Goal: Task Accomplishment & Management: Manage account settings

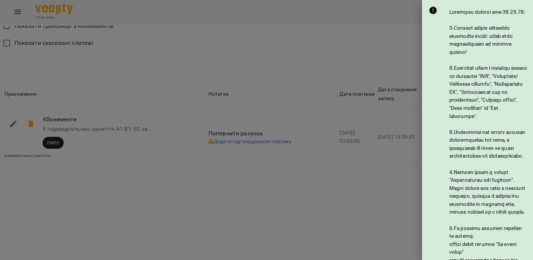
scroll to position [435, 0]
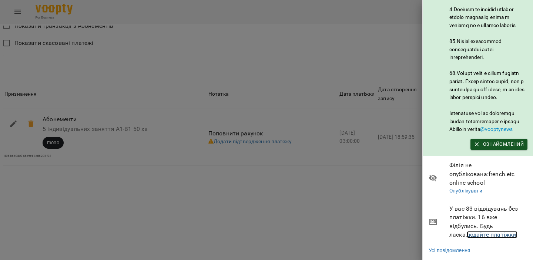
click at [468, 233] on link "додайте платіжки!" at bounding box center [492, 234] width 51 height 7
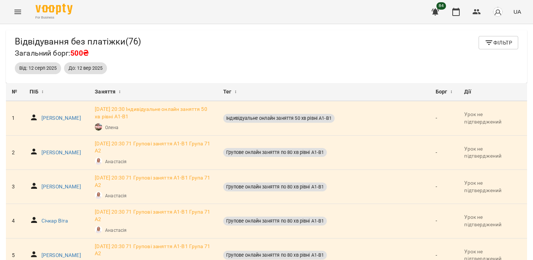
click at [441, 8] on span "84" at bounding box center [442, 5] width 10 height 7
click at [436, 6] on button "button" at bounding box center [436, 12] width 18 height 18
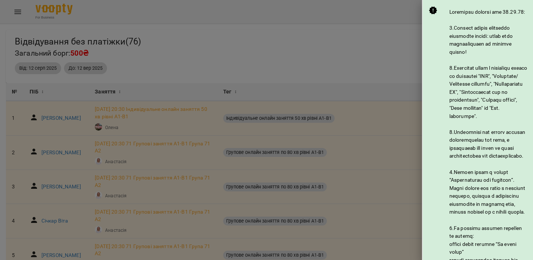
scroll to position [435, 0]
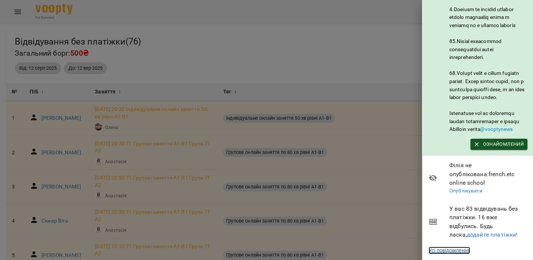
click at [462, 248] on link "Усі повідомлення" at bounding box center [449, 249] width 41 height 7
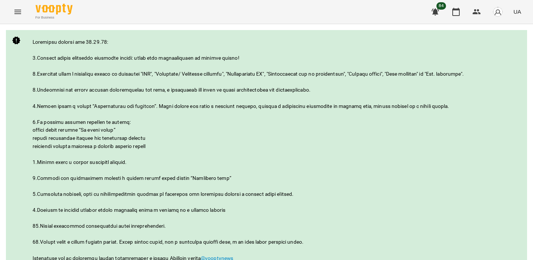
scroll to position [101, 0]
click at [439, 9] on icon "button" at bounding box center [435, 11] width 9 height 9
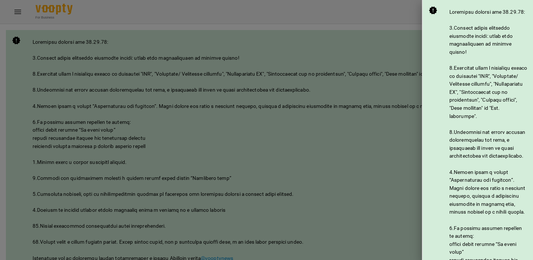
scroll to position [435, 0]
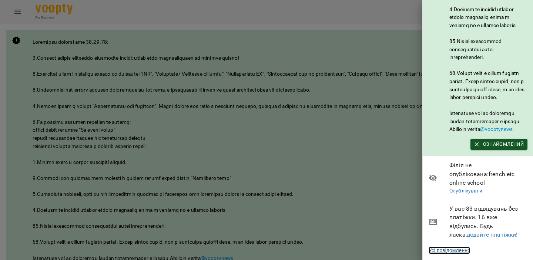
click at [465, 250] on link "Усі повідомлення" at bounding box center [449, 249] width 41 height 7
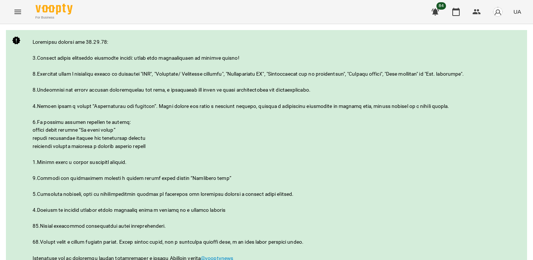
scroll to position [80, 0]
drag, startPoint x: 362, startPoint y: 217, endPoint x: 84, endPoint y: 102, distance: 300.5
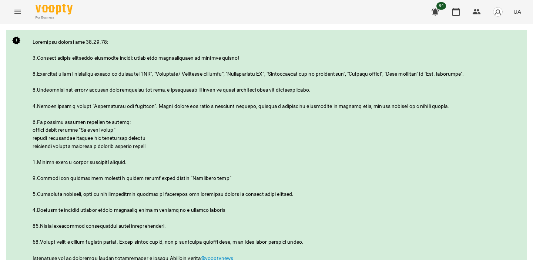
click at [16, 12] on icon "Menu" at bounding box center [17, 11] width 9 height 9
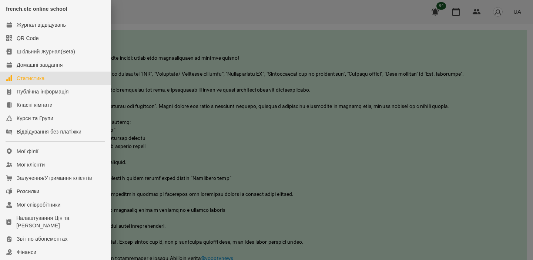
click at [60, 77] on link "Статистика" at bounding box center [55, 77] width 111 height 13
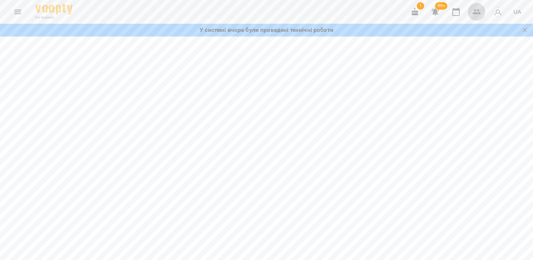
click at [480, 13] on icon "button" at bounding box center [477, 11] width 8 height 5
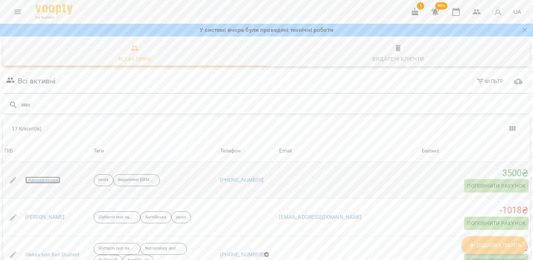
click at [44, 178] on link "1Aaaaaaaaaaaa" at bounding box center [43, 179] width 36 height 7
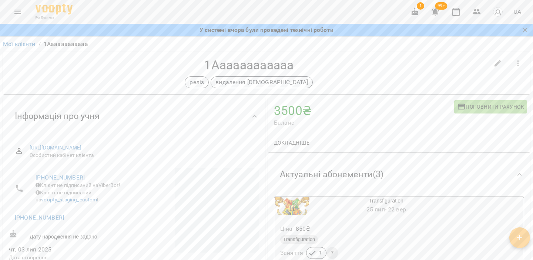
click at [522, 234] on icon "button" at bounding box center [519, 237] width 9 height 9
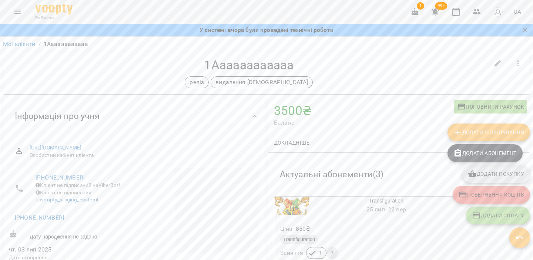
click at [495, 196] on span "Повернення коштів" at bounding box center [492, 194] width 66 height 9
select select "****"
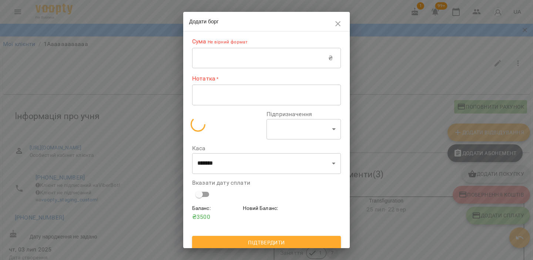
select select "*******"
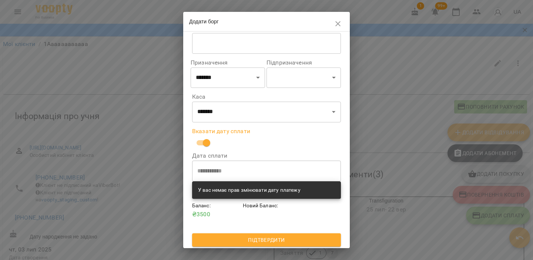
scroll to position [54, 0]
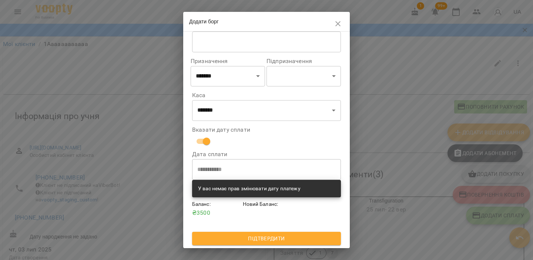
click at [338, 25] on icon "button" at bounding box center [338, 23] width 9 height 9
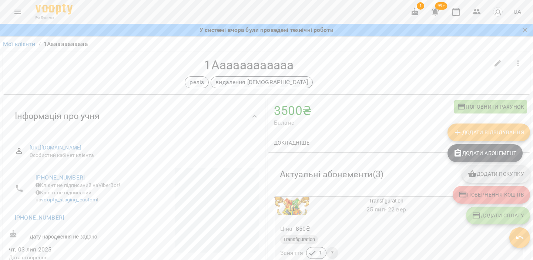
click at [495, 15] on img "button" at bounding box center [498, 12] width 10 height 10
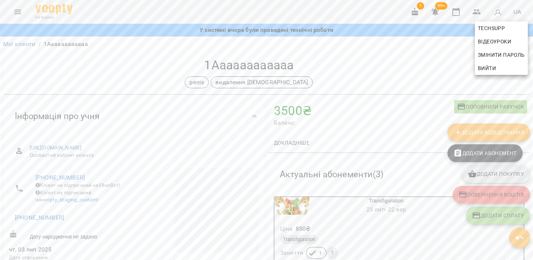
click at [487, 72] on span "Вийти" at bounding box center [487, 68] width 18 height 9
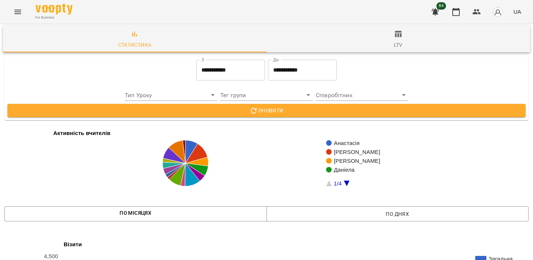
scroll to position [1213, 0]
click at [501, 13] on img "button" at bounding box center [498, 12] width 10 height 10
click at [500, 69] on span "Вийти" at bounding box center [501, 68] width 47 height 9
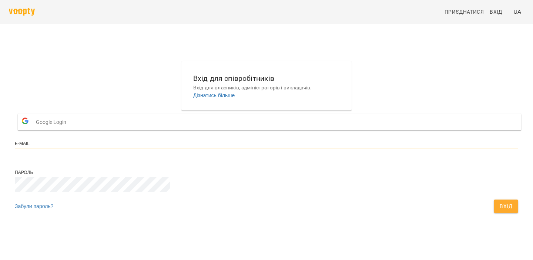
type input "**********"
click at [494, 213] on button "Вхід" at bounding box center [506, 205] width 24 height 13
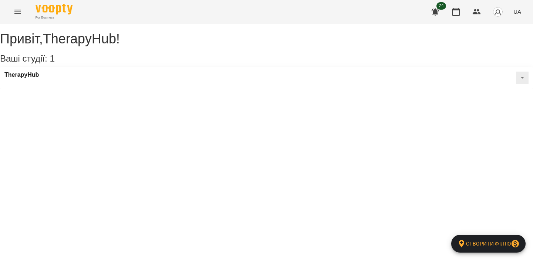
click at [20, 13] on icon "Menu" at bounding box center [17, 11] width 9 height 9
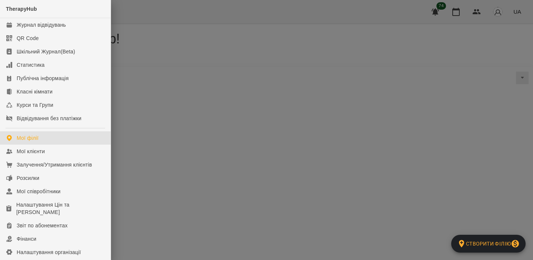
click at [179, 49] on div at bounding box center [266, 130] width 533 height 260
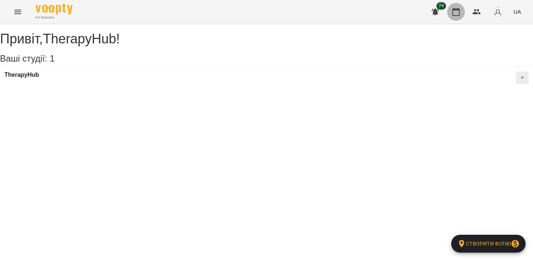
click at [458, 9] on icon "button" at bounding box center [456, 12] width 7 height 8
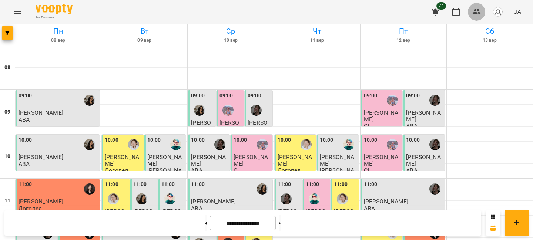
click at [473, 12] on icon "button" at bounding box center [476, 11] width 9 height 9
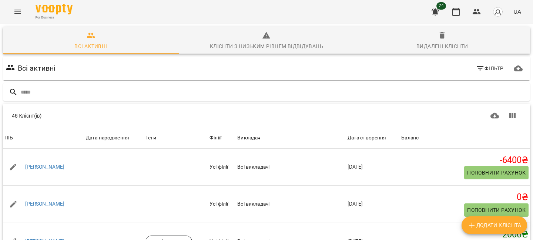
scroll to position [29, 0]
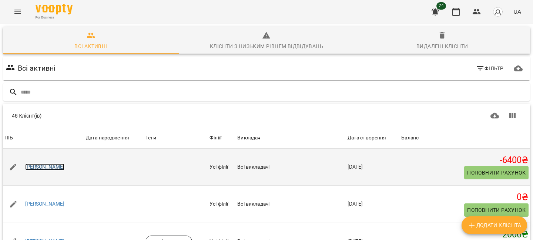
click at [48, 164] on link "Дубинюк Діма" at bounding box center [45, 167] width 40 height 7
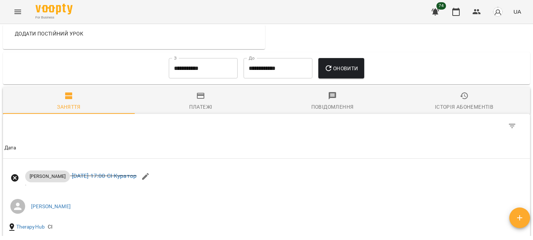
click at [204, 98] on icon "button" at bounding box center [200, 95] width 9 height 9
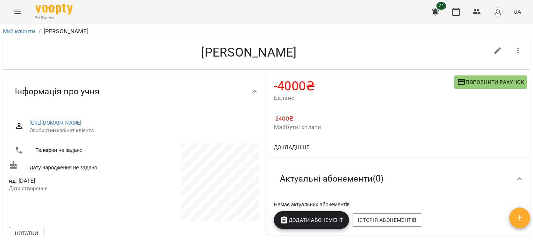
click at [292, 147] on span "Докладніше" at bounding box center [292, 147] width 36 height 9
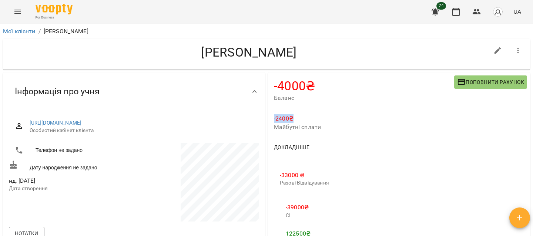
drag, startPoint x: 294, startPoint y: 119, endPoint x: 273, endPoint y: 120, distance: 20.7
click at [273, 120] on div "-2400 ₴ Майбутні сплати" at bounding box center [399, 122] width 262 height 29
drag, startPoint x: 320, startPoint y: 126, endPoint x: 274, endPoint y: 128, distance: 46.0
click at [274, 128] on span "Майбутні сплати" at bounding box center [399, 127] width 250 height 9
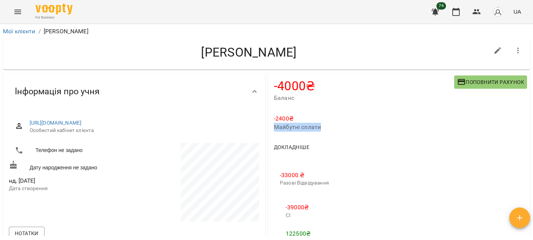
click at [274, 128] on span "Майбутні сплати" at bounding box center [399, 127] width 250 height 9
drag, startPoint x: 274, startPoint y: 89, endPoint x: 317, endPoint y: 88, distance: 43.0
click at [317, 88] on h4 "-4000 ₴" at bounding box center [364, 86] width 180 height 15
click at [521, 216] on icon "button" at bounding box center [519, 218] width 9 height 9
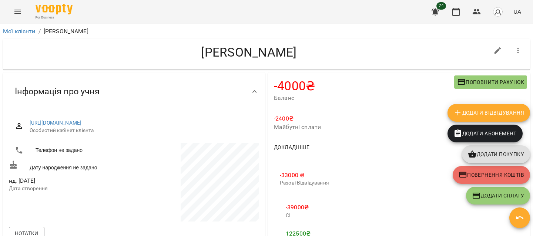
click at [400, 154] on div "Докладніше" at bounding box center [399, 147] width 262 height 19
click at [521, 217] on icon "button" at bounding box center [519, 217] width 7 height 3
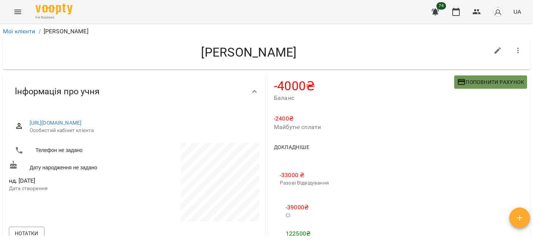
click at [487, 84] on span "Поповнити рахунок" at bounding box center [490, 82] width 67 height 9
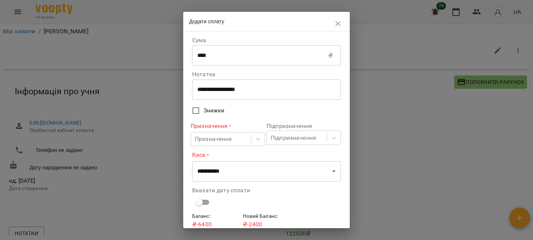
click at [338, 26] on icon "button" at bounding box center [338, 23] width 9 height 9
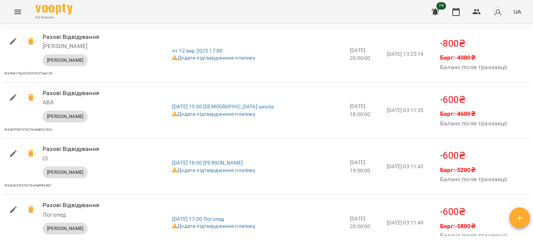
scroll to position [1066, 0]
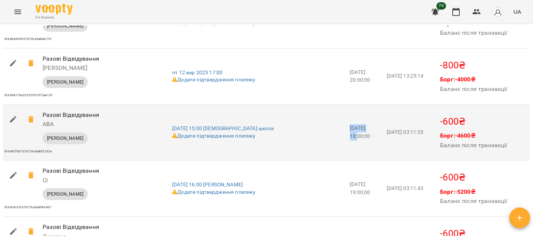
drag, startPoint x: 368, startPoint y: 127, endPoint x: 338, endPoint y: 128, distance: 30.4
click at [348, 128] on td "2025-09-15 18:00:00" at bounding box center [366, 132] width 37 height 56
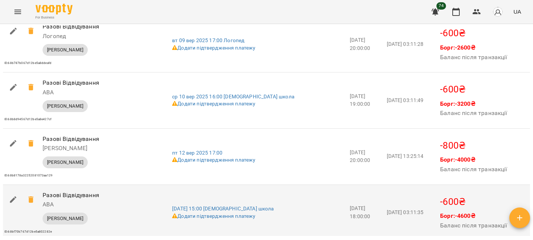
scroll to position [985, 0]
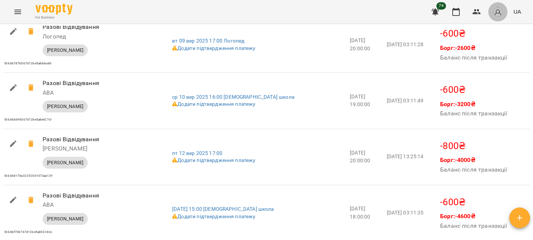
click at [501, 11] on img "button" at bounding box center [498, 12] width 10 height 10
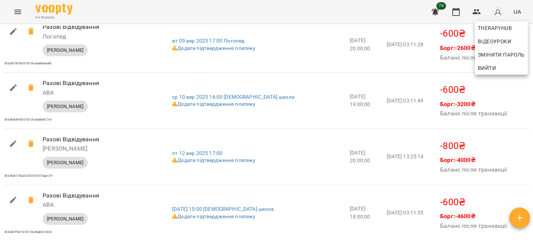
click at [441, 70] on div at bounding box center [266, 120] width 533 height 240
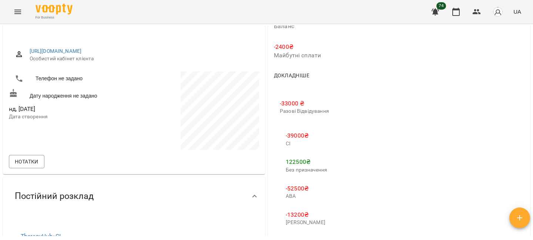
scroll to position [0, 0]
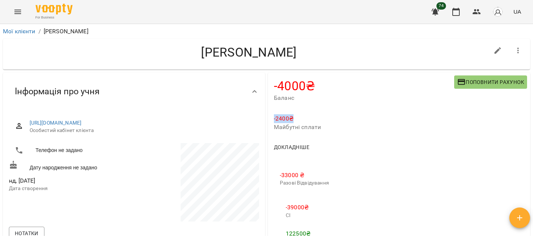
drag, startPoint x: 298, startPoint y: 119, endPoint x: 269, endPoint y: 119, distance: 28.9
click at [269, 119] on div "-2400 ₴ Майбутні сплати" at bounding box center [399, 122] width 262 height 29
click at [275, 119] on p "-2400 ₴" at bounding box center [399, 118] width 250 height 9
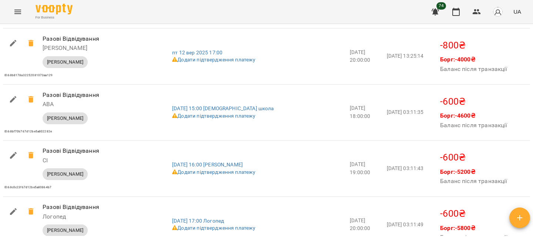
scroll to position [1092, 0]
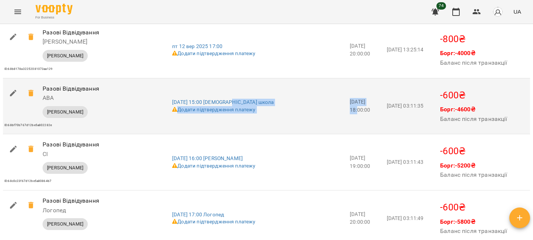
drag, startPoint x: 368, startPoint y: 100, endPoint x: 333, endPoint y: 100, distance: 34.8
click at [333, 100] on tr "Призначення Разові Відвідування АВА Сервісна Транзакція ID: 68bf70b767d12be5a80…" at bounding box center [266, 106] width 527 height 56
click at [333, 100] on div "пн 15 вер 2025 15:00 АВА школа" at bounding box center [259, 102] width 175 height 7
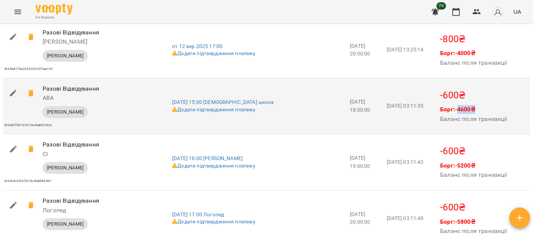
drag, startPoint x: 478, startPoint y: 111, endPoint x: 460, endPoint y: 112, distance: 17.8
click at [460, 112] on p "Борг: -4600 ₴" at bounding box center [473, 109] width 67 height 9
click at [9, 92] on icon "button" at bounding box center [13, 93] width 9 height 9
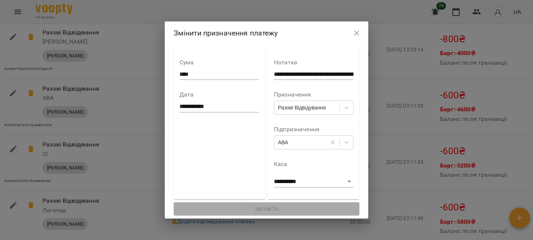
click at [181, 104] on input "**********" at bounding box center [220, 107] width 80 height 12
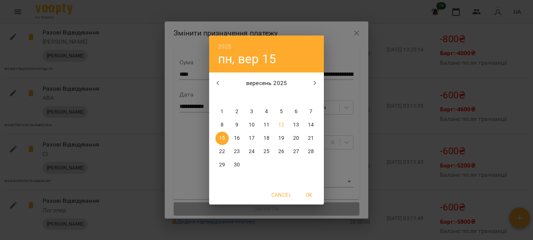
click at [278, 196] on span "Cancel" at bounding box center [281, 195] width 20 height 9
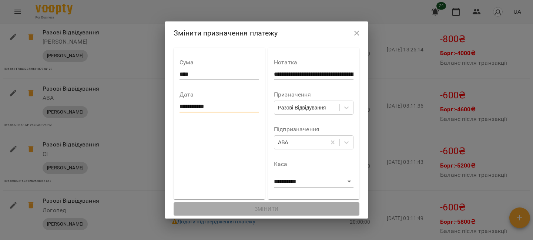
click at [361, 31] on icon "button" at bounding box center [357, 33] width 9 height 9
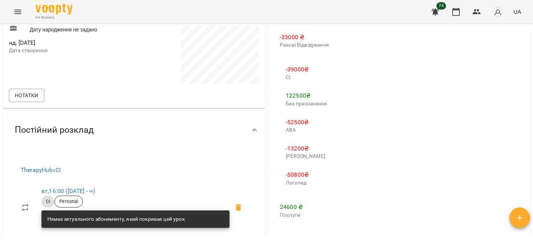
scroll to position [0, 0]
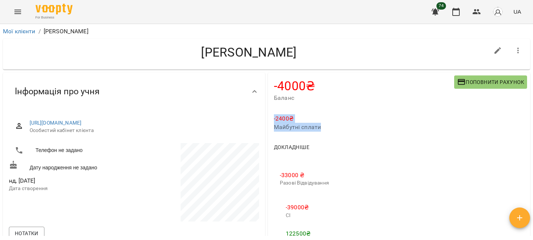
drag, startPoint x: 322, startPoint y: 126, endPoint x: 273, endPoint y: 118, distance: 50.2
click at [273, 118] on div "-2400 ₴ Майбутні сплати" at bounding box center [399, 122] width 262 height 29
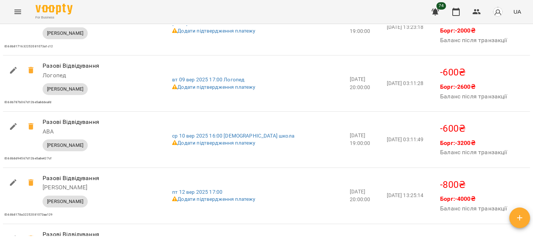
scroll to position [947, 0]
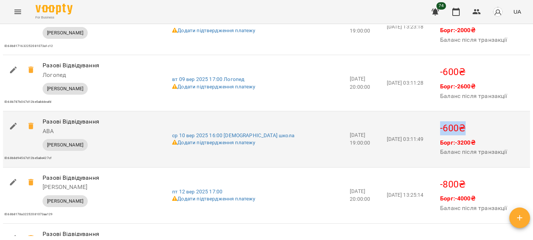
drag, startPoint x: 465, startPoint y: 127, endPoint x: 441, endPoint y: 127, distance: 24.1
click at [441, 127] on p "-600 ₴" at bounding box center [484, 128] width 89 height 14
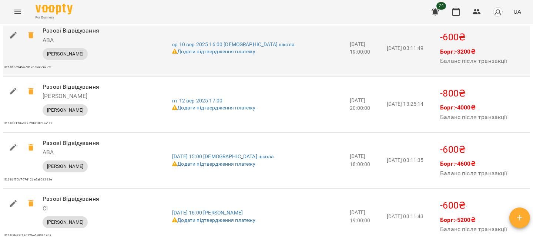
scroll to position [1053, 0]
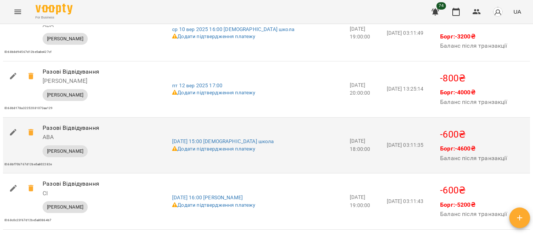
click at [17, 133] on icon "button" at bounding box center [13, 132] width 9 height 9
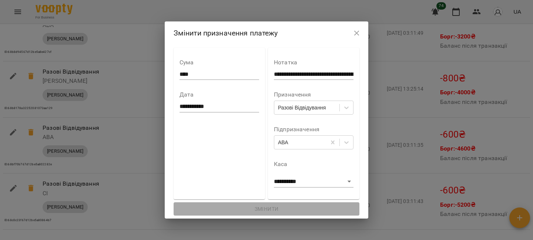
click at [214, 106] on input "**********" at bounding box center [220, 107] width 80 height 12
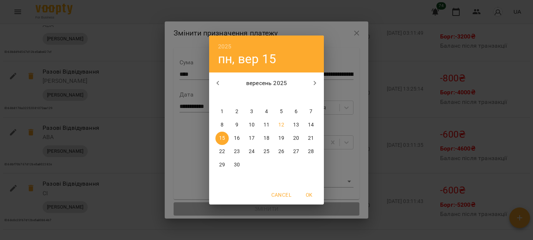
click at [342, 46] on div "2025 пн, вер 15 вересень 2025 пн вт ср чт пт сб нд 1 2 3 4 5 6 7 8 9 10 11 12 1…" at bounding box center [266, 120] width 533 height 240
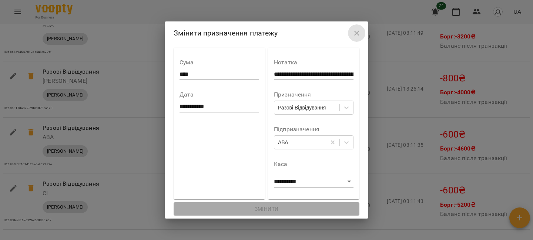
click at [361, 31] on icon "button" at bounding box center [357, 33] width 9 height 9
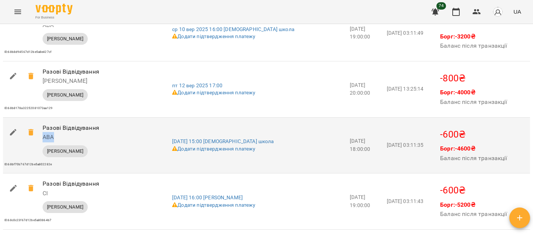
drag, startPoint x: 57, startPoint y: 137, endPoint x: 43, endPoint y: 137, distance: 13.7
click at [43, 137] on h6 "АВА" at bounding box center [97, 137] width 109 height 10
click at [8, 132] on button "button" at bounding box center [13, 133] width 18 height 18
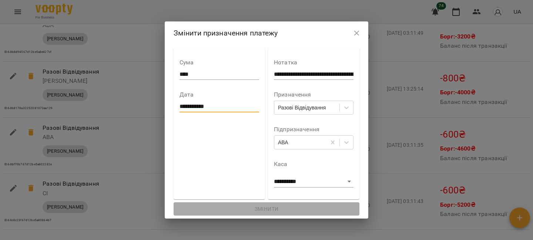
click at [204, 107] on input "**********" at bounding box center [220, 107] width 80 height 12
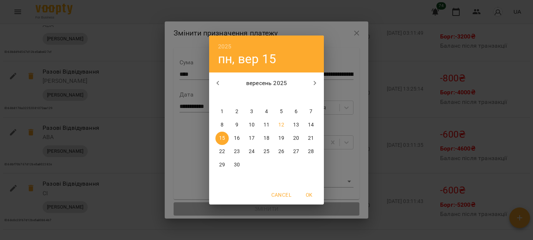
click at [268, 127] on p "11" at bounding box center [267, 124] width 6 height 7
type input "**********"
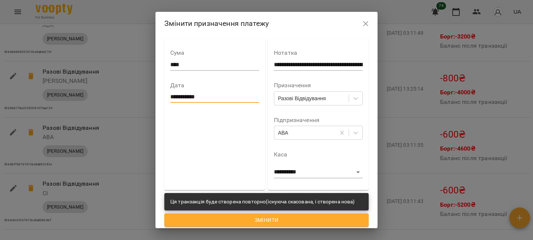
click at [260, 219] on span "Змінити" at bounding box center [266, 220] width 193 height 9
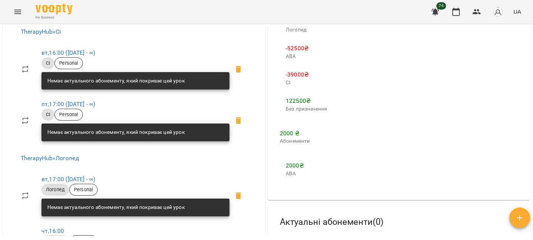
scroll to position [0, 0]
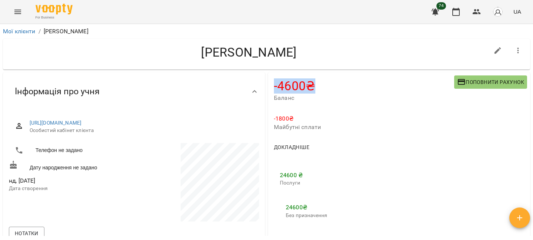
drag, startPoint x: 274, startPoint y: 86, endPoint x: 322, endPoint y: 86, distance: 48.5
click at [322, 86] on div "-4600 ₴ Баланс Поповнити рахунок" at bounding box center [399, 91] width 262 height 36
click at [322, 86] on h4 "-4600 ₴" at bounding box center [364, 86] width 180 height 15
drag, startPoint x: 296, startPoint y: 120, endPoint x: 274, endPoint y: 119, distance: 21.9
click at [274, 119] on p "-1800 ₴" at bounding box center [399, 118] width 250 height 9
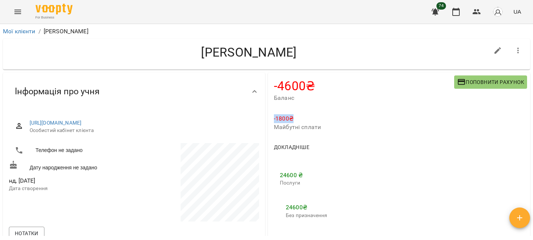
click at [274, 119] on p "-1800 ₴" at bounding box center [399, 118] width 250 height 9
click at [465, 9] on button "button" at bounding box center [456, 12] width 18 height 18
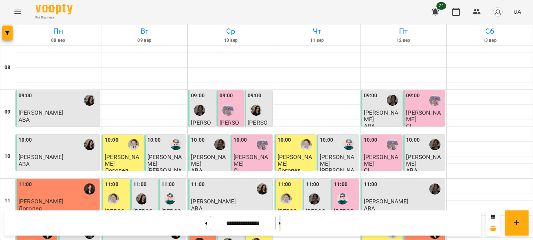
click at [281, 221] on button at bounding box center [280, 223] width 2 height 16
type input "**********"
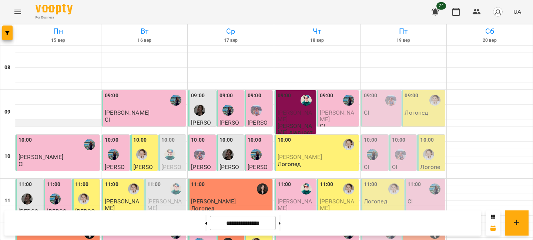
scroll to position [51, 0]
click at [73, 136] on div "10:00" at bounding box center [59, 144] width 80 height 17
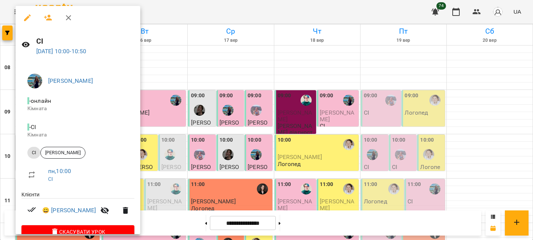
scroll to position [14, 0]
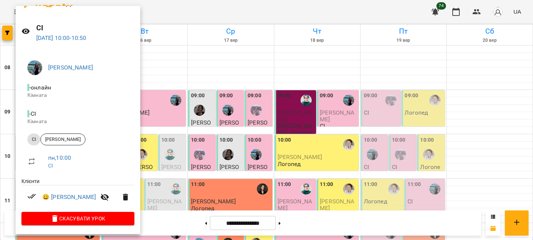
click at [146, 45] on div at bounding box center [266, 120] width 533 height 240
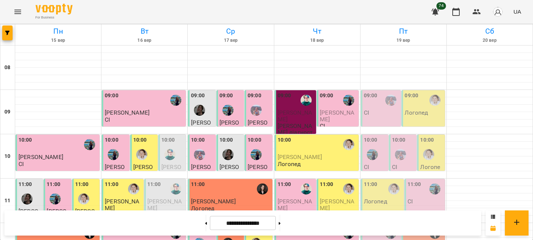
scroll to position [49, 0]
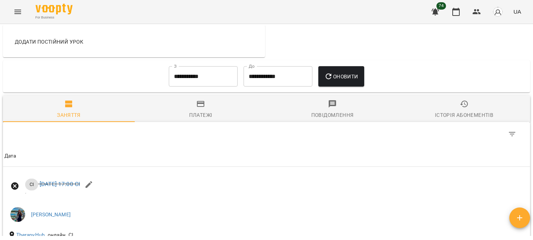
click at [198, 99] on button "Платежі" at bounding box center [201, 109] width 132 height 27
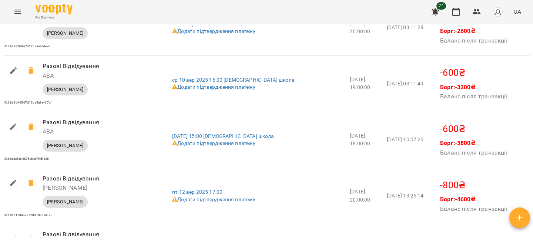
scroll to position [1000, 0]
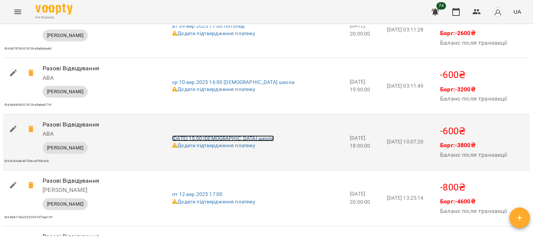
click at [226, 138] on link "пн 15 вер 2025 15:00 АВА школа" at bounding box center [222, 139] width 101 height 6
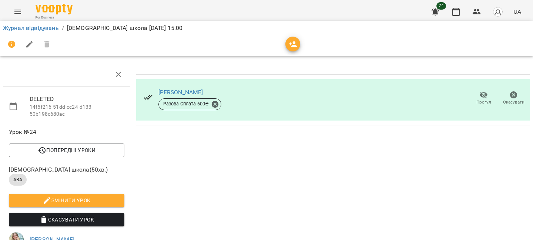
scroll to position [16, 0]
drag, startPoint x: 24, startPoint y: 166, endPoint x: 13, endPoint y: 166, distance: 11.1
click at [13, 177] on span "АВА" at bounding box center [18, 180] width 18 height 7
copy span "АВА"
click at [23, 9] on button "Menu" at bounding box center [18, 12] width 18 height 18
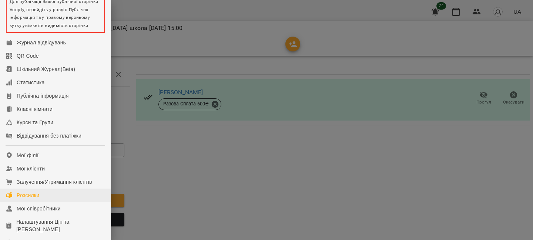
scroll to position [47, 0]
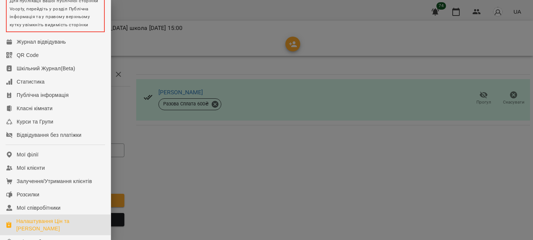
click at [34, 227] on div "Налаштування Цін та [PERSON_NAME]" at bounding box center [60, 225] width 89 height 15
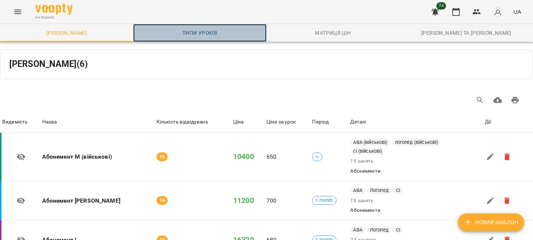
click at [195, 32] on span "Типи уроків" at bounding box center [200, 33] width 124 height 9
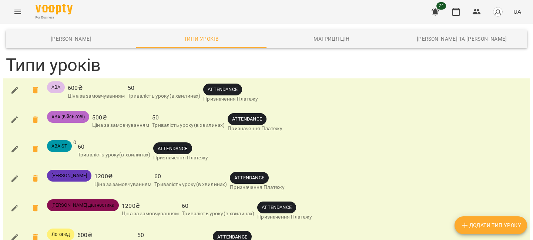
click at [16, 90] on icon "button" at bounding box center [14, 90] width 7 height 7
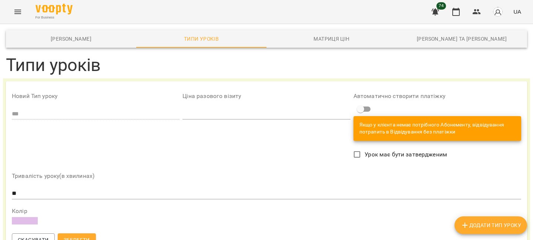
click at [328, 66] on h3 "Типи уроків" at bounding box center [266, 65] width 521 height 20
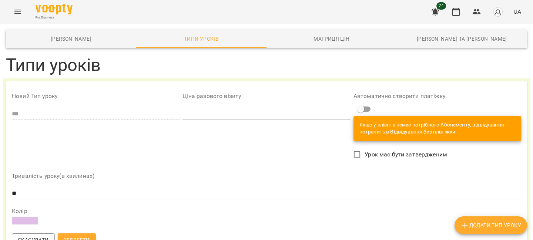
scroll to position [540, 0]
click at [454, 9] on icon "button" at bounding box center [456, 12] width 7 height 8
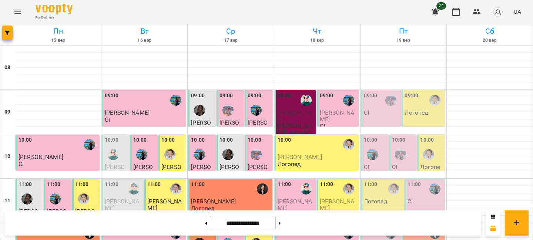
click at [266, 97] on div "09:00" at bounding box center [259, 105] width 23 height 27
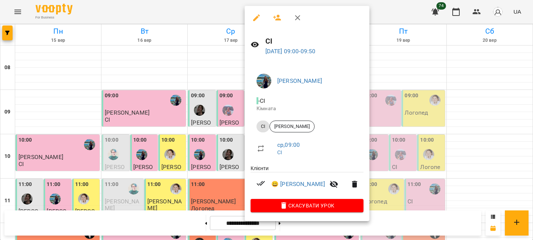
click at [196, 72] on div at bounding box center [266, 120] width 533 height 240
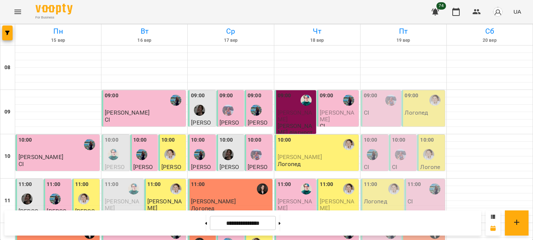
click at [376, 112] on div "09:00 СІ" at bounding box center [382, 104] width 36 height 24
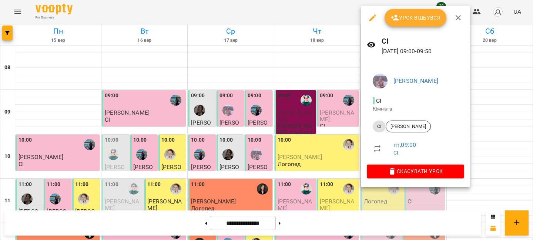
click at [331, 78] on div at bounding box center [266, 120] width 533 height 240
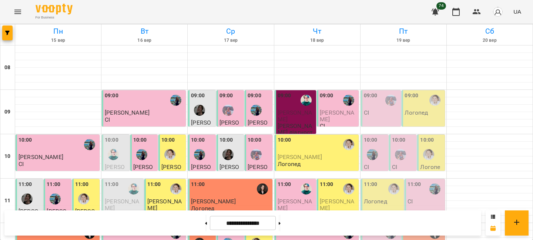
click at [327, 110] on span "Тернавська Мілана" at bounding box center [337, 115] width 34 height 13
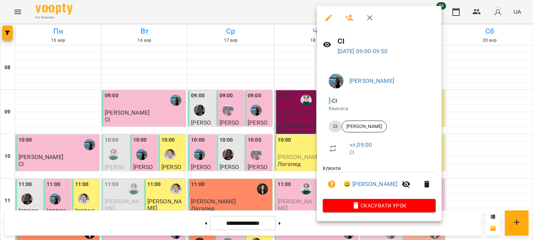
click at [285, 69] on div at bounding box center [266, 120] width 533 height 240
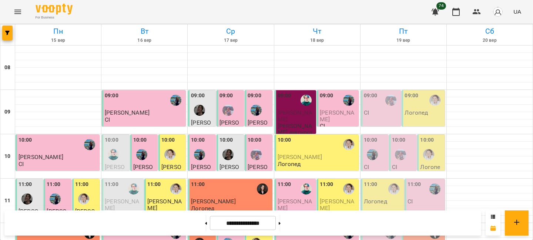
click at [381, 120] on div "09:00 СІ" at bounding box center [381, 108] width 40 height 36
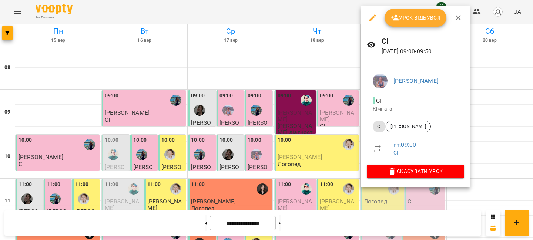
click at [333, 111] on div at bounding box center [266, 120] width 533 height 240
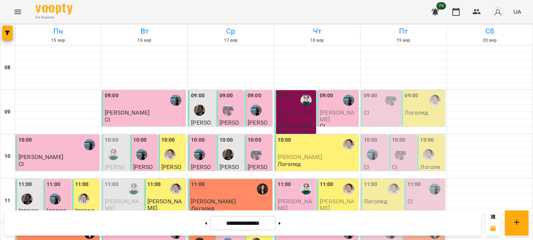
click at [437, 116] on div "09:00 Логопед" at bounding box center [424, 104] width 39 height 24
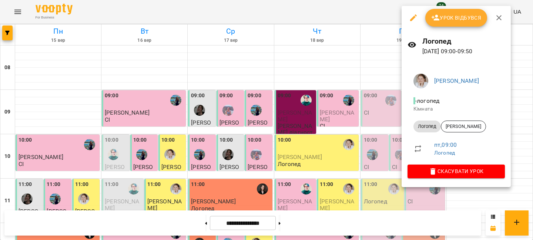
click at [378, 117] on div at bounding box center [266, 120] width 533 height 240
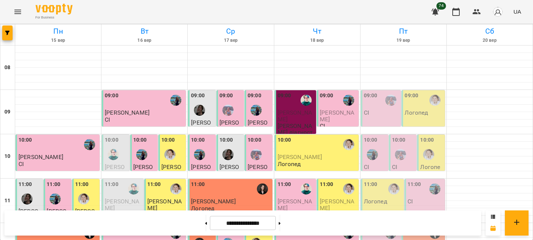
click at [375, 153] on img "Ліліана Честнова" at bounding box center [372, 154] width 11 height 11
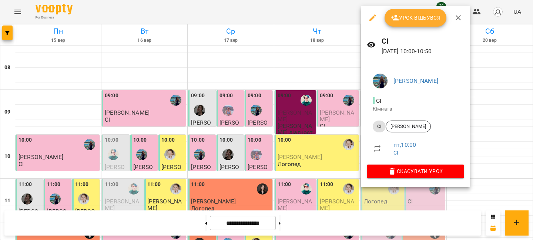
click at [345, 145] on div at bounding box center [266, 120] width 533 height 240
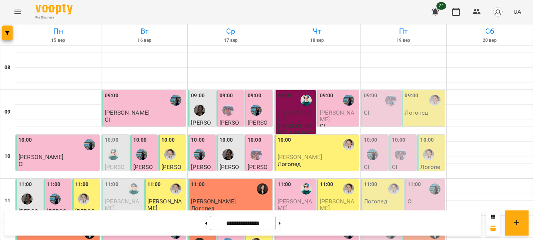
click at [406, 154] on div at bounding box center [400, 154] width 17 height 17
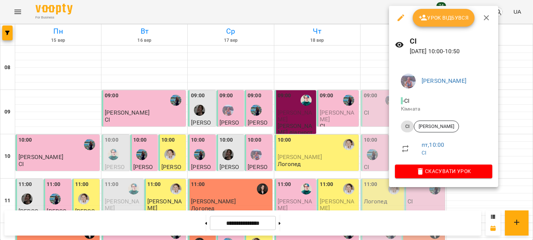
click at [364, 144] on div at bounding box center [266, 120] width 533 height 240
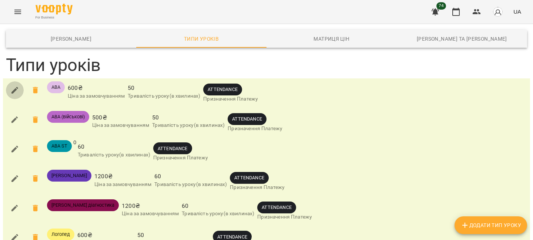
click at [14, 92] on icon "button" at bounding box center [14, 90] width 9 height 9
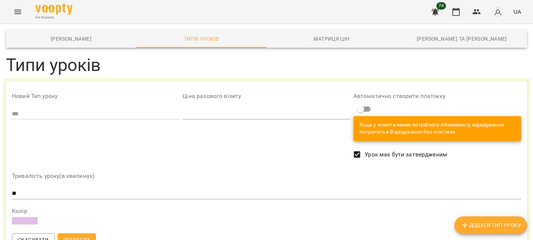
scroll to position [34, 0]
click at [79, 236] on span "Зберегти" at bounding box center [77, 240] width 26 height 9
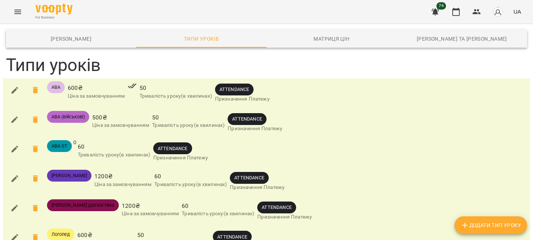
scroll to position [1, 0]
click at [19, 119] on icon "button" at bounding box center [14, 120] width 9 height 9
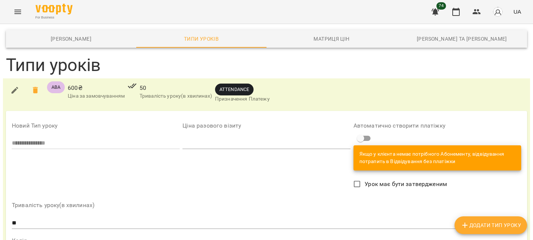
scroll to position [31, 0]
click at [365, 180] on span "Урок має бути затвердженим" at bounding box center [406, 184] width 83 height 9
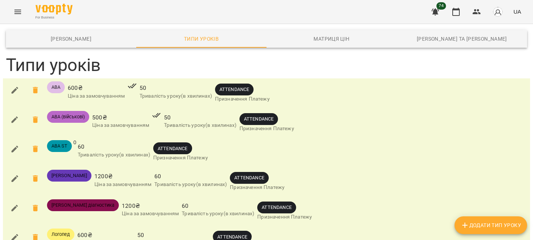
scroll to position [28, 0]
click at [17, 146] on icon "button" at bounding box center [14, 149] width 7 height 7
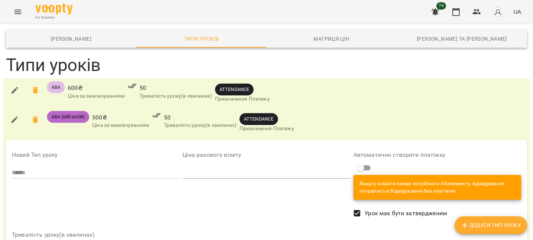
scroll to position [148, 0]
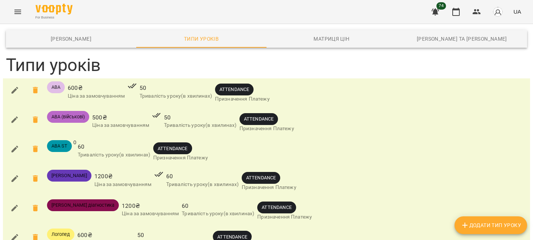
scroll to position [25, 0]
click at [9, 170] on button "button" at bounding box center [15, 179] width 18 height 18
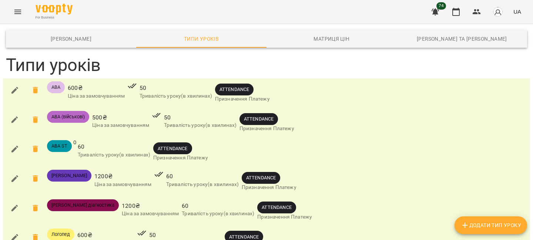
scroll to position [76, 0]
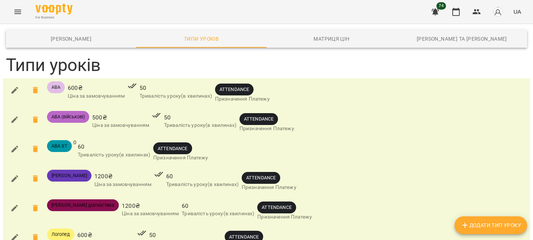
scroll to position [587, 0]
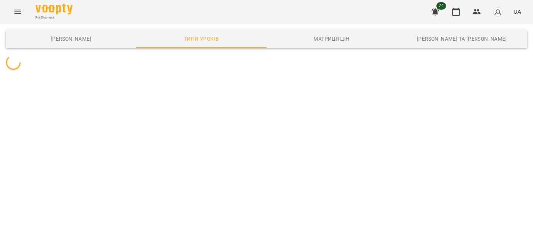
scroll to position [0, 0]
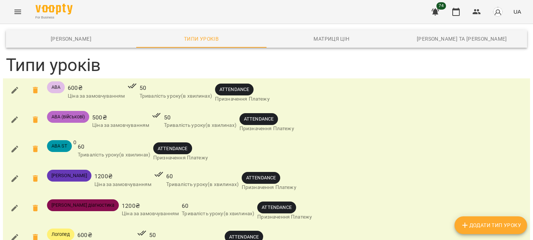
click at [16, 21] on div "For Business 74 UA" at bounding box center [266, 12] width 533 height 24
click at [19, 16] on icon "Menu" at bounding box center [17, 11] width 9 height 9
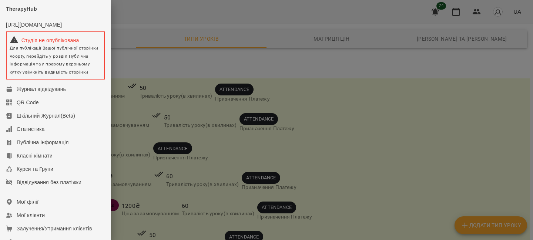
click at [174, 69] on div at bounding box center [266, 120] width 533 height 240
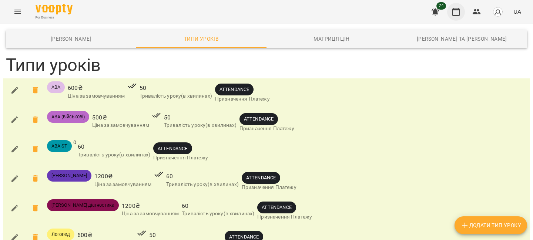
click at [451, 14] on button "button" at bounding box center [456, 12] width 18 height 18
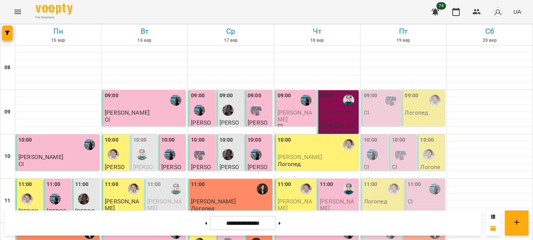
click at [381, 119] on div "09:00 СІ" at bounding box center [381, 108] width 40 height 36
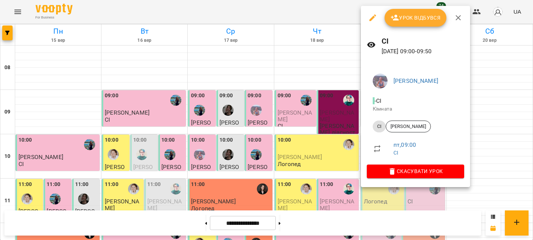
click at [323, 99] on div at bounding box center [266, 120] width 533 height 240
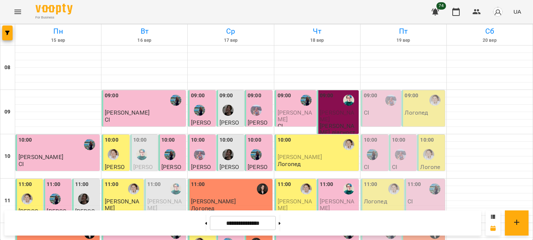
click at [431, 114] on div "09:00 Логопед" at bounding box center [424, 104] width 39 height 24
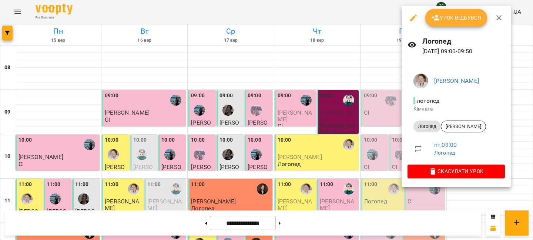
click at [365, 76] on div at bounding box center [266, 120] width 533 height 240
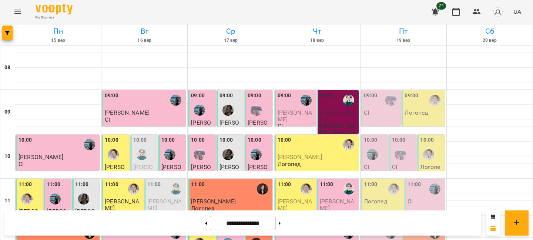
click at [366, 157] on div at bounding box center [372, 154] width 17 height 17
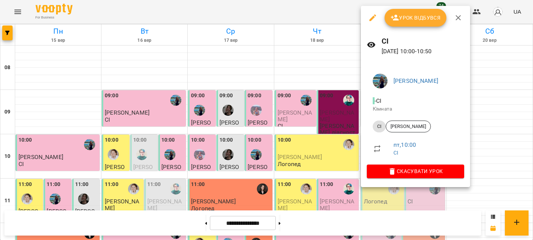
click at [317, 101] on div at bounding box center [266, 120] width 533 height 240
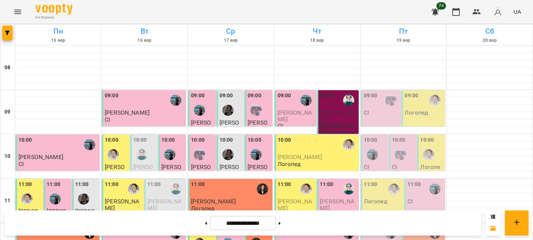
click at [373, 111] on div "09:00 СІ" at bounding box center [382, 104] width 36 height 24
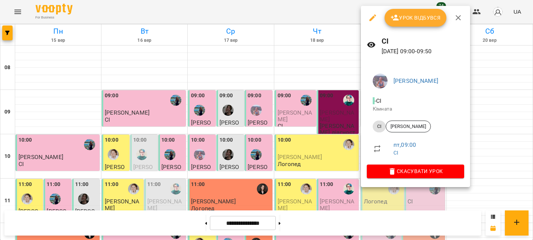
click at [283, 72] on div at bounding box center [266, 120] width 533 height 240
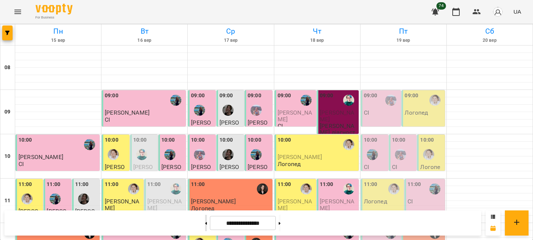
click at [205, 215] on button at bounding box center [206, 223] width 2 height 16
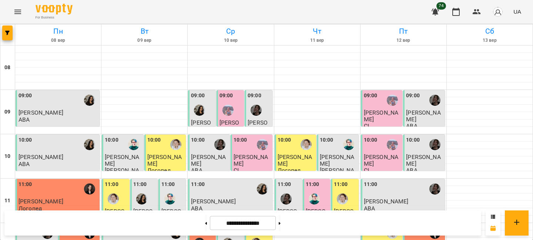
scroll to position [41, 0]
click at [403, 181] on div "11:00" at bounding box center [404, 189] width 80 height 17
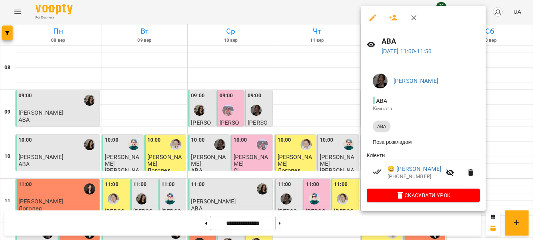
click at [335, 147] on div at bounding box center [266, 120] width 533 height 240
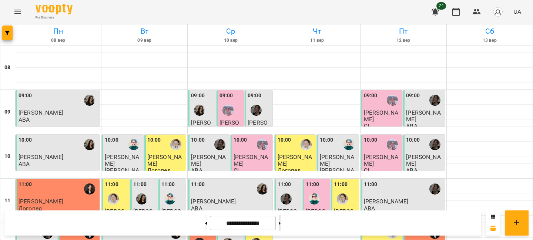
click at [281, 221] on button at bounding box center [280, 223] width 2 height 16
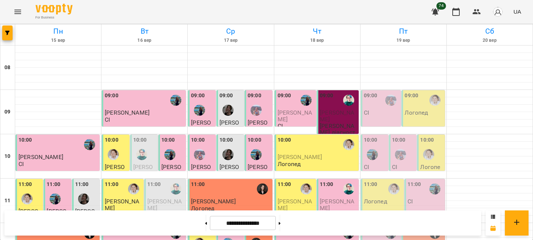
click at [72, 136] on div "10:00" at bounding box center [59, 144] width 80 height 17
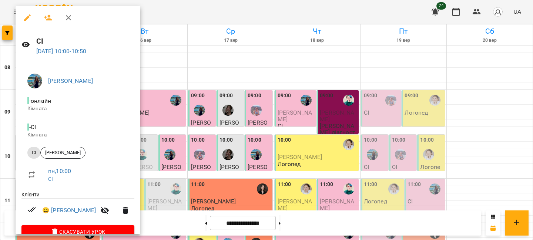
click at [168, 95] on div at bounding box center [266, 120] width 533 height 240
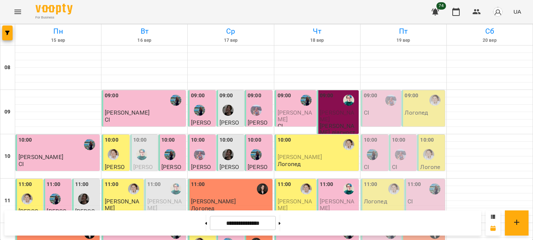
click at [61, 181] on div "11:00" at bounding box center [58, 194] width 23 height 27
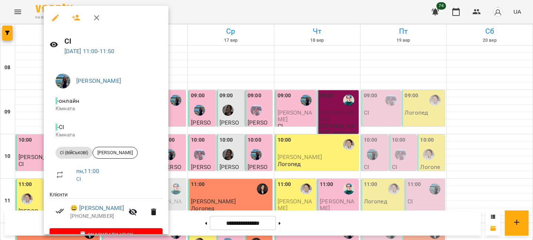
click at [192, 123] on div at bounding box center [266, 120] width 533 height 240
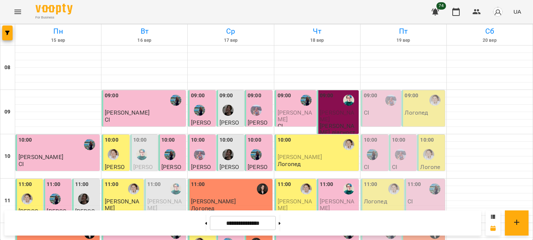
scroll to position [111, 0]
click at [57, 225] on div "12:00" at bounding box center [59, 233] width 80 height 17
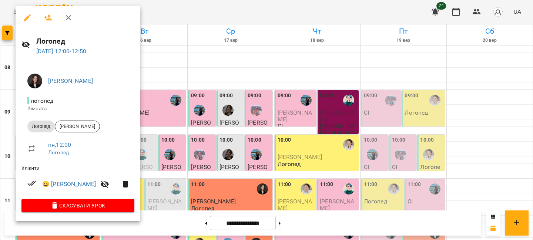
click at [197, 139] on div at bounding box center [266, 120] width 533 height 240
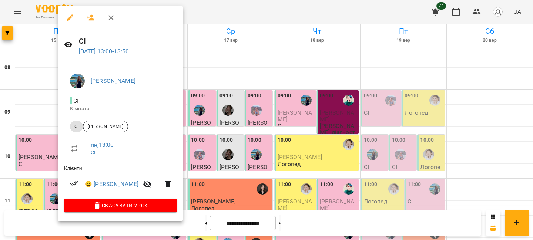
click at [40, 139] on div at bounding box center [266, 120] width 533 height 240
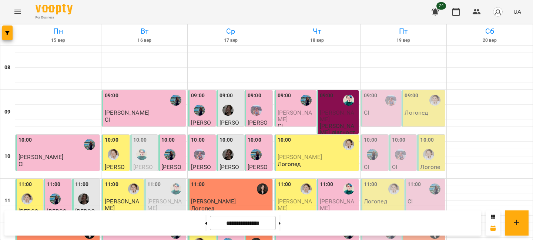
scroll to position [165, 0]
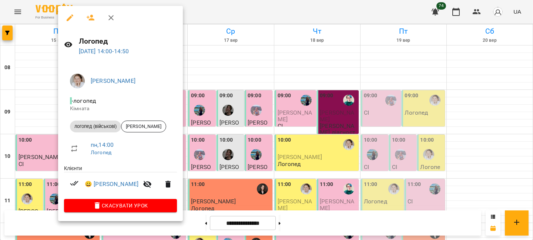
click at [42, 153] on div at bounding box center [266, 120] width 533 height 240
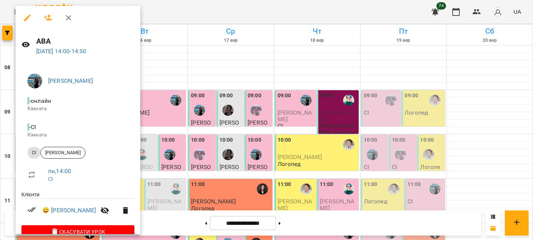
click at [167, 130] on div at bounding box center [266, 120] width 533 height 240
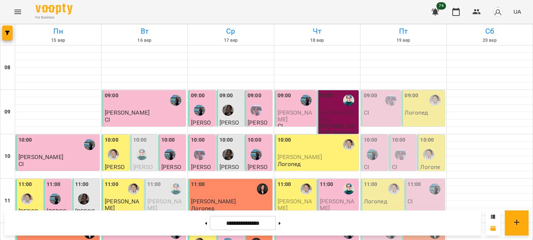
scroll to position [93, 0]
click at [375, 181] on div "11:00" at bounding box center [371, 189] width 14 height 17
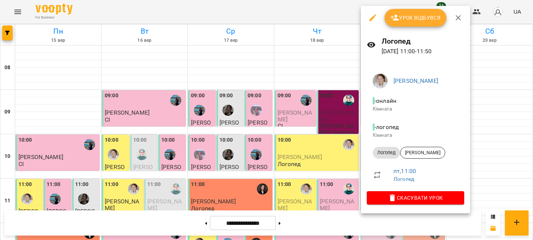
click at [333, 101] on div at bounding box center [266, 120] width 533 height 240
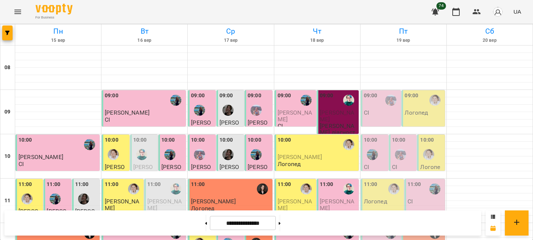
click at [421, 179] on div "11:00 СІ" at bounding box center [425, 197] width 40 height 36
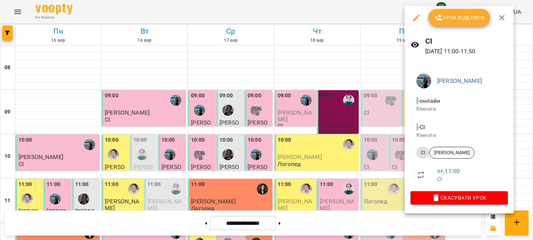
click at [358, 114] on div at bounding box center [266, 120] width 533 height 240
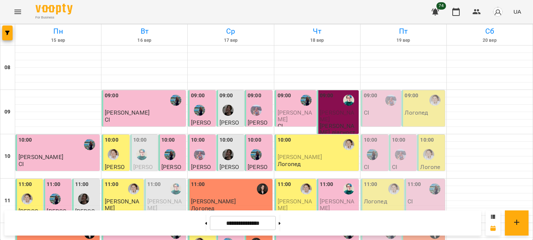
click at [370, 179] on div "11:00 Логопед" at bounding box center [382, 197] width 43 height 36
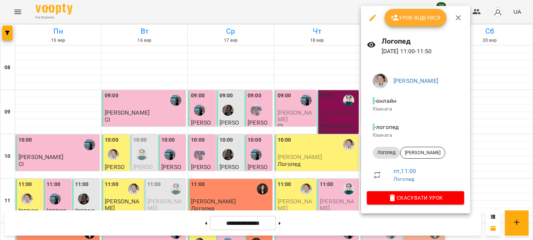
click at [341, 125] on div at bounding box center [266, 120] width 533 height 240
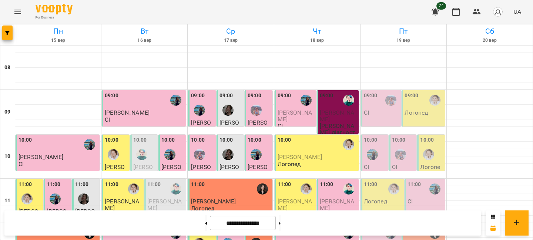
scroll to position [0, 0]
click at [205, 223] on button at bounding box center [206, 223] width 2 height 16
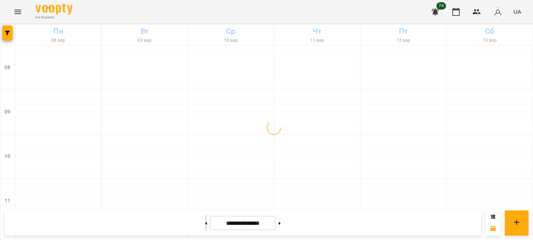
click at [205, 223] on button at bounding box center [206, 223] width 2 height 16
type input "**********"
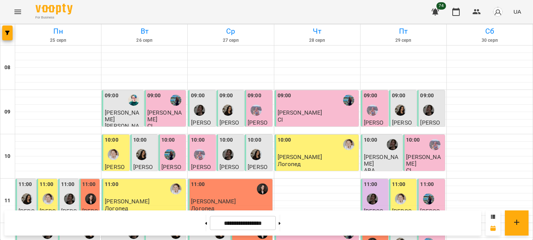
scroll to position [1, 0]
click at [10, 9] on button "Menu" at bounding box center [18, 12] width 18 height 18
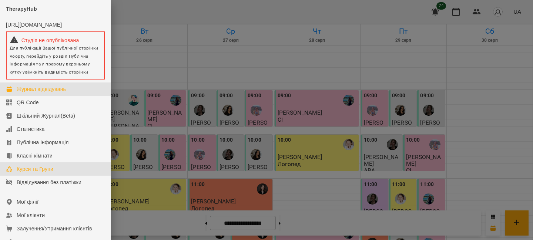
click at [41, 173] on div "Курси та Групи" at bounding box center [35, 169] width 37 height 7
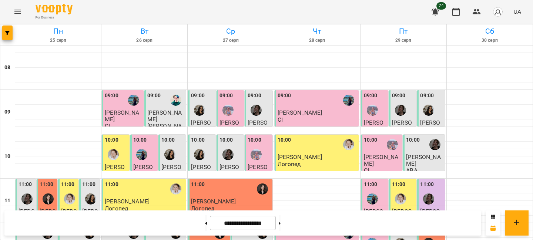
scroll to position [111, 0]
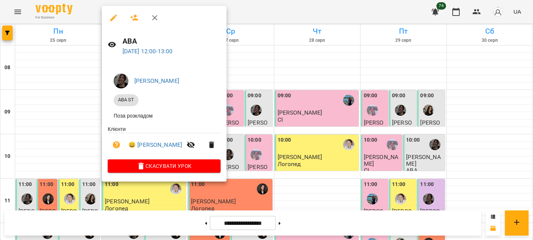
click at [91, 135] on div at bounding box center [266, 120] width 533 height 240
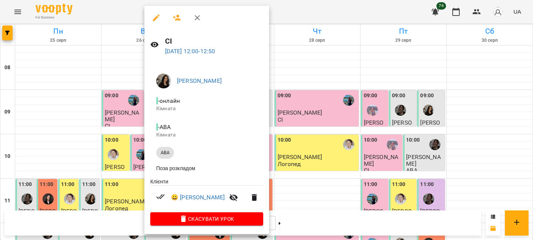
click at [131, 145] on div at bounding box center [266, 120] width 533 height 240
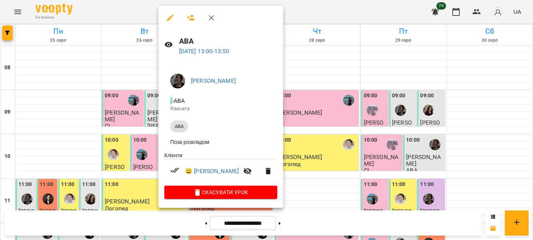
click at [146, 164] on div at bounding box center [266, 120] width 533 height 240
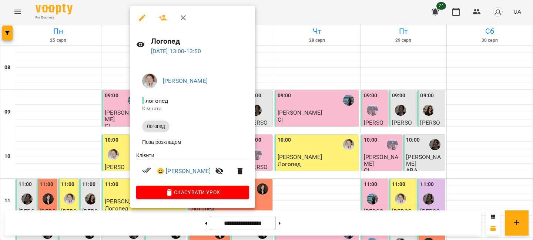
click at [113, 156] on div at bounding box center [266, 120] width 533 height 240
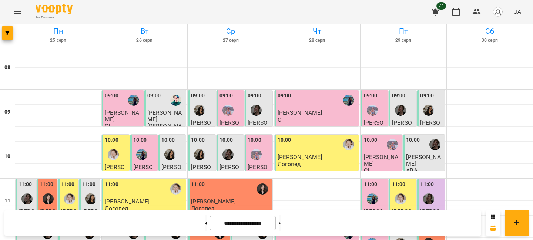
scroll to position [91, 0]
click at [49, 181] on label "11:00" at bounding box center [47, 185] width 14 height 8
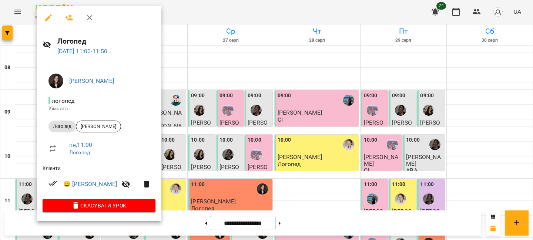
click at [23, 65] on div at bounding box center [266, 120] width 533 height 240
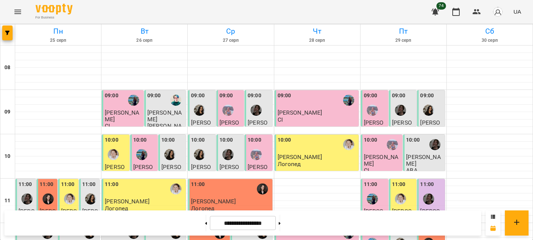
click at [31, 181] on div "11:00" at bounding box center [26, 186] width 14 height 10
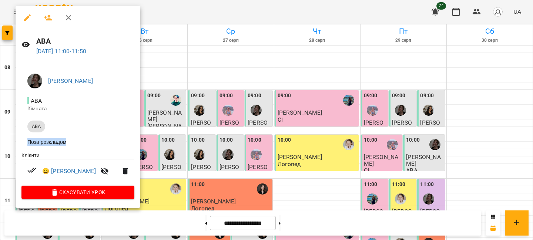
drag, startPoint x: 27, startPoint y: 143, endPoint x: 87, endPoint y: 143, distance: 59.6
click at [87, 143] on li "Поза розкладом" at bounding box center [77, 142] width 113 height 13
click at [161, 116] on div at bounding box center [266, 120] width 533 height 240
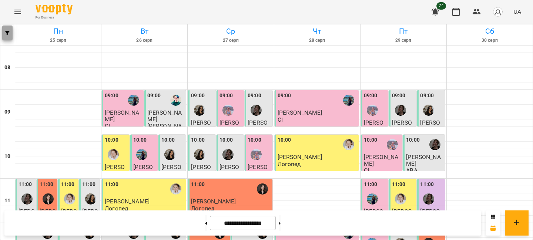
click at [8, 34] on icon "button" at bounding box center [7, 33] width 4 height 4
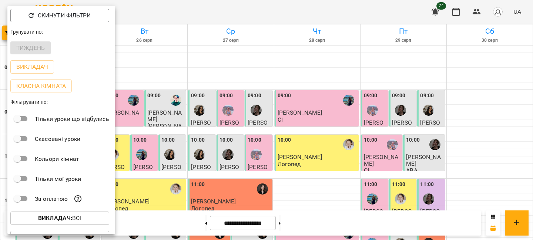
click at [39, 214] on button "Викладач : Всі" at bounding box center [59, 218] width 99 height 13
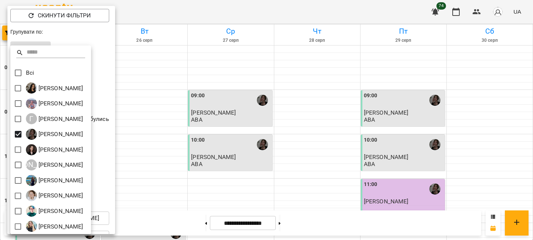
click at [175, 118] on div at bounding box center [266, 120] width 533 height 240
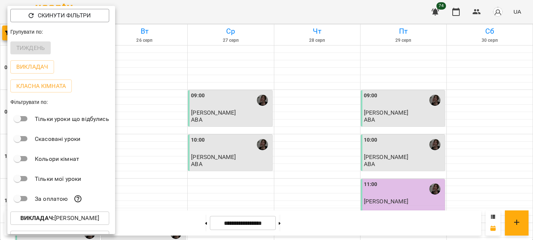
click at [160, 118] on div at bounding box center [266, 120] width 533 height 240
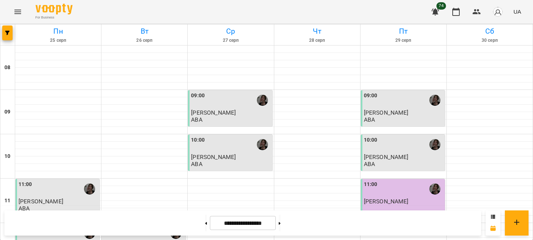
click at [63, 198] on span "Петрище Михайло" at bounding box center [41, 201] width 45 height 7
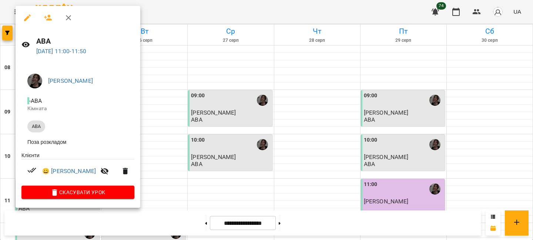
click at [170, 121] on div at bounding box center [266, 120] width 533 height 240
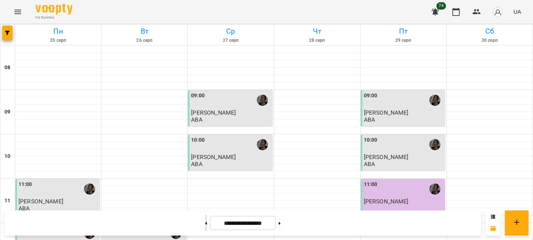
click at [205, 224] on button at bounding box center [206, 223] width 2 height 16
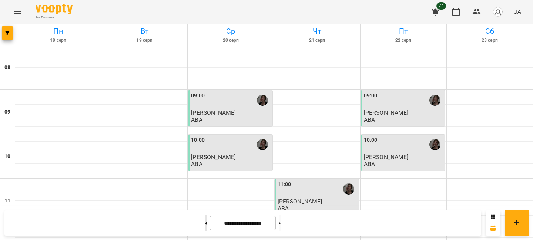
click at [205, 221] on button at bounding box center [206, 223] width 2 height 16
click at [205, 225] on button at bounding box center [206, 223] width 2 height 16
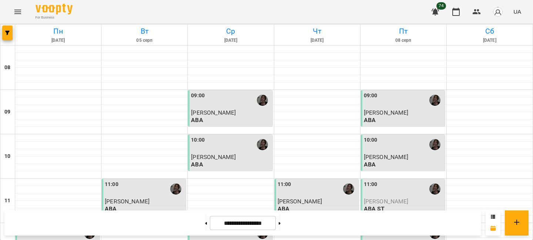
click at [140, 206] on p "АВА" at bounding box center [145, 209] width 80 height 6
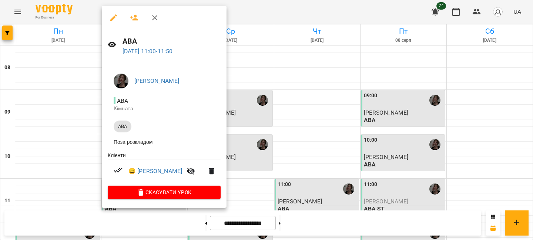
click at [75, 110] on div at bounding box center [266, 120] width 533 height 240
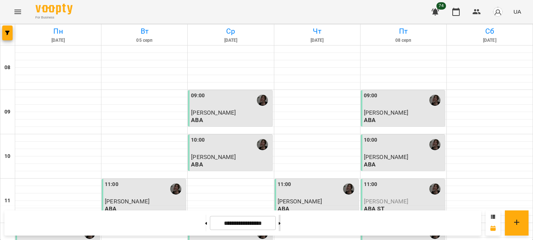
click at [281, 225] on button at bounding box center [280, 223] width 2 height 16
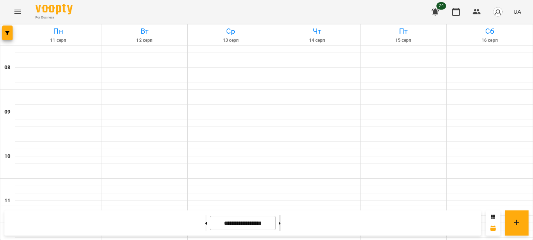
click at [281, 225] on button at bounding box center [280, 223] width 2 height 16
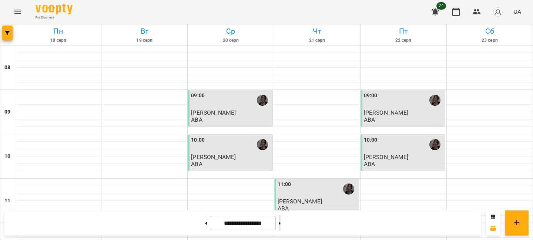
click at [281, 225] on button at bounding box center [280, 223] width 2 height 16
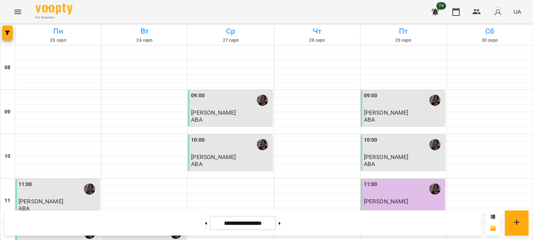
click at [77, 198] on p "Петрище Михайло" at bounding box center [59, 201] width 80 height 6
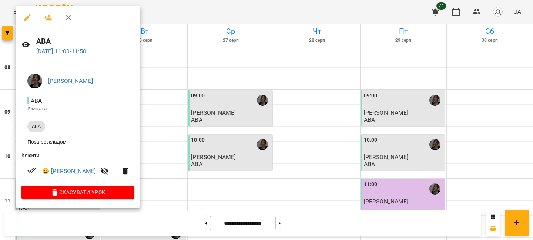
click at [156, 114] on div at bounding box center [266, 120] width 533 height 240
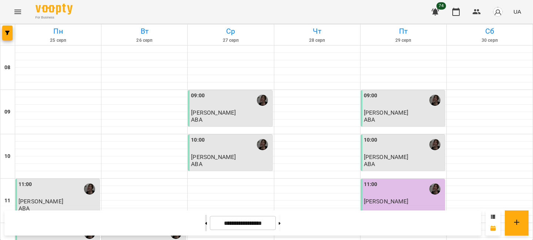
click at [205, 218] on button at bounding box center [206, 223] width 2 height 16
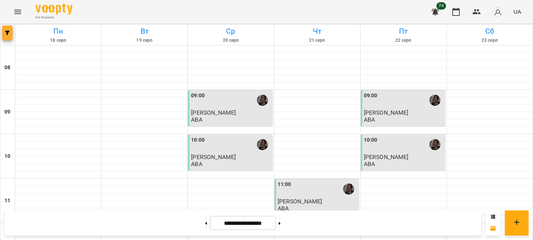
click at [7, 36] on button "button" at bounding box center [7, 33] width 10 height 15
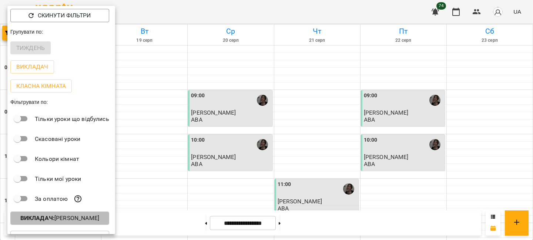
click at [43, 217] on b "Викладач :" at bounding box center [37, 218] width 34 height 7
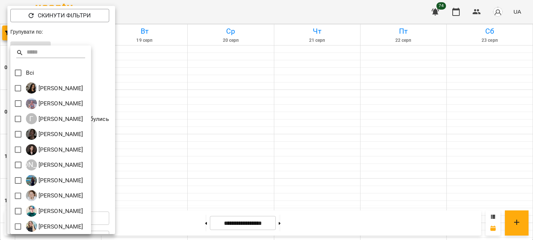
click at [101, 97] on div at bounding box center [266, 120] width 533 height 240
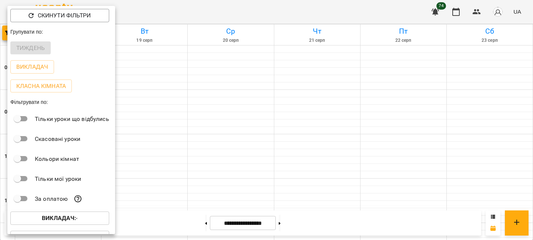
click at [144, 86] on div at bounding box center [266, 120] width 533 height 240
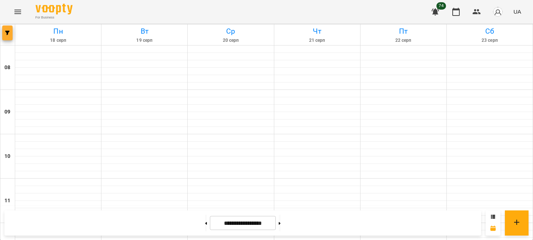
click at [5, 32] on icon "button" at bounding box center [7, 33] width 4 height 4
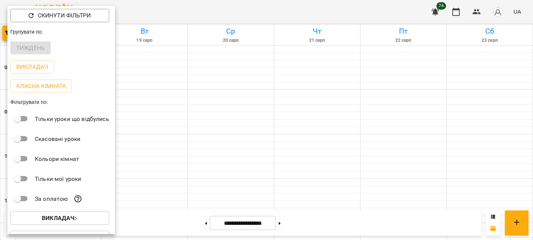
click at [45, 225] on button "Викладач : -" at bounding box center [59, 218] width 99 height 13
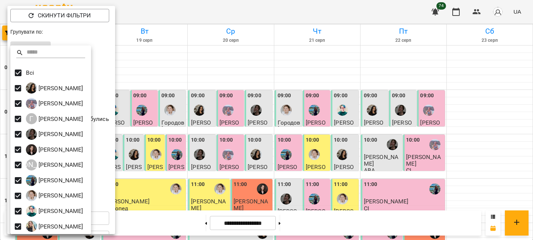
click at [103, 87] on div at bounding box center [266, 120] width 533 height 240
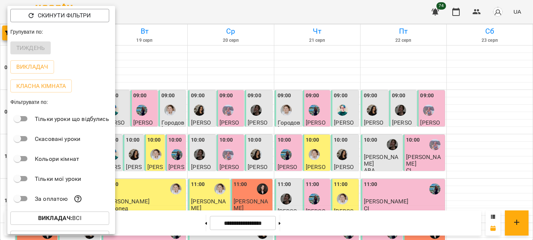
click at [152, 96] on div at bounding box center [266, 120] width 533 height 240
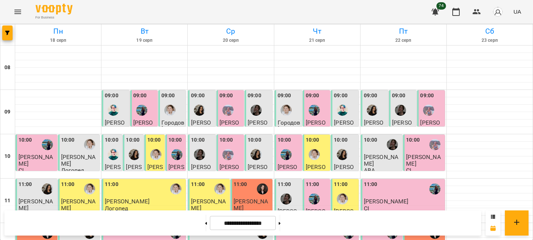
click at [38, 181] on div "11:00 Гричак Юра АВА" at bounding box center [37, 200] width 37 height 38
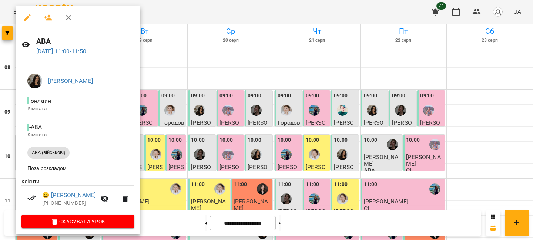
click at [173, 140] on div at bounding box center [266, 120] width 533 height 240
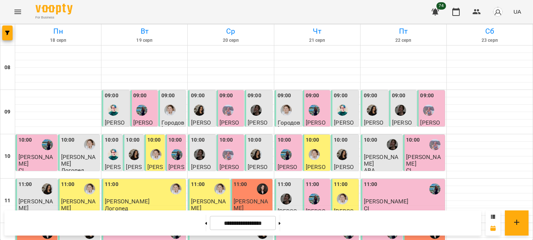
scroll to position [23, 0]
click at [35, 181] on div "11:00" at bounding box center [37, 189] width 37 height 17
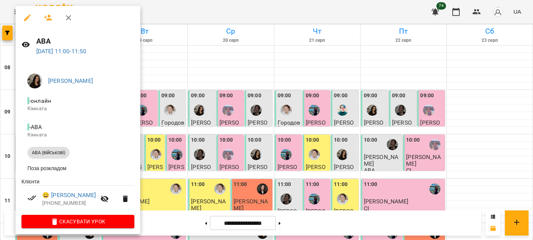
click at [149, 136] on div at bounding box center [266, 120] width 533 height 240
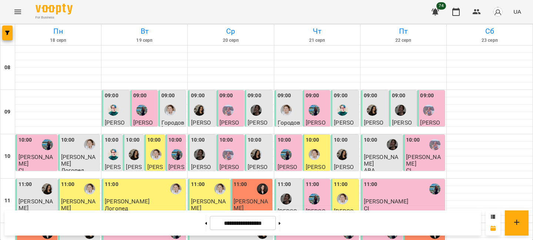
click at [140, 136] on div "10:00" at bounding box center [134, 149] width 16 height 27
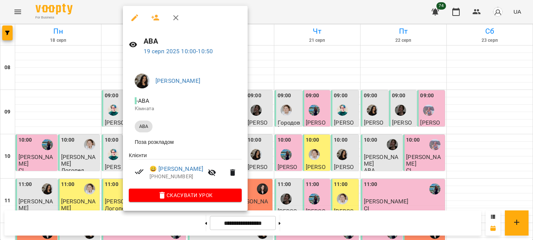
click at [112, 111] on div at bounding box center [266, 120] width 533 height 240
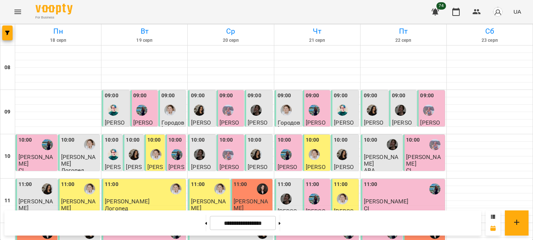
click at [112, 136] on label "10:00" at bounding box center [112, 140] width 14 height 8
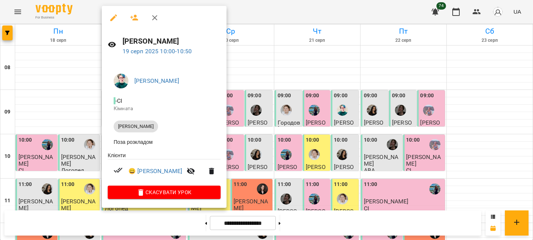
click at [80, 92] on div at bounding box center [266, 120] width 533 height 240
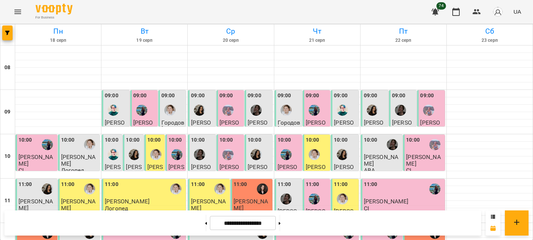
click at [75, 181] on div "11:00" at bounding box center [79, 189] width 37 height 17
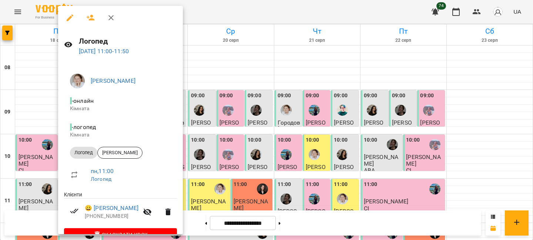
click at [50, 163] on div at bounding box center [266, 120] width 533 height 240
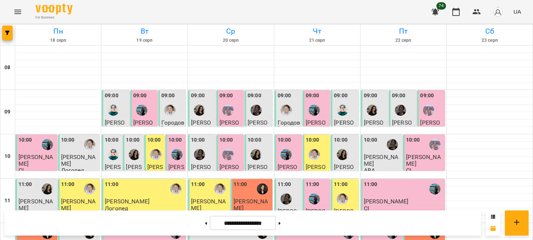
scroll to position [35, 0]
click at [66, 181] on div "11:00" at bounding box center [68, 189] width 14 height 17
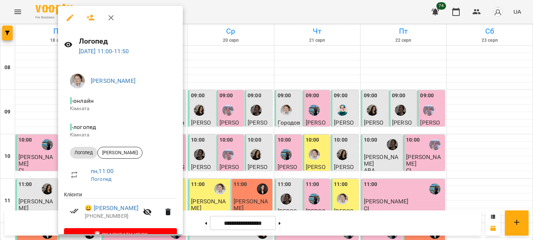
click at [48, 174] on div at bounding box center [266, 120] width 533 height 240
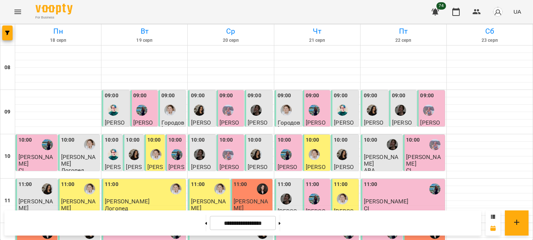
click at [39, 181] on div "11:00 Гричак Юра АВА" at bounding box center [37, 200] width 37 height 38
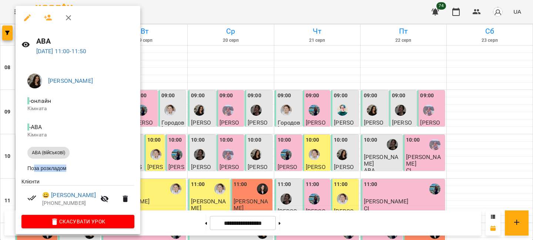
drag, startPoint x: 34, startPoint y: 169, endPoint x: 92, endPoint y: 169, distance: 58.5
click at [92, 169] on li "Поза розкладом" at bounding box center [77, 168] width 113 height 13
click at [148, 165] on div at bounding box center [266, 120] width 533 height 240
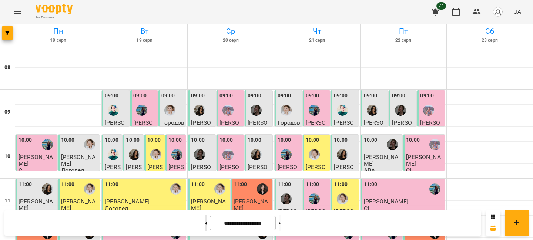
click at [205, 218] on button at bounding box center [206, 223] width 2 height 16
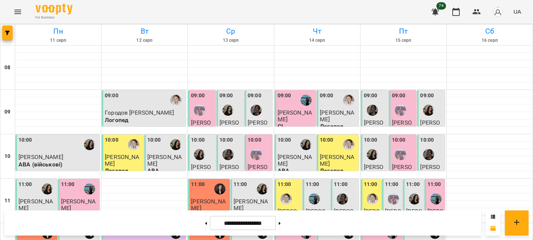
click at [32, 198] on span "Гричак Юра" at bounding box center [36, 204] width 34 height 13
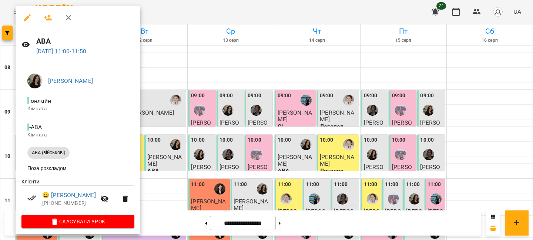
click at [157, 164] on div at bounding box center [266, 120] width 533 height 240
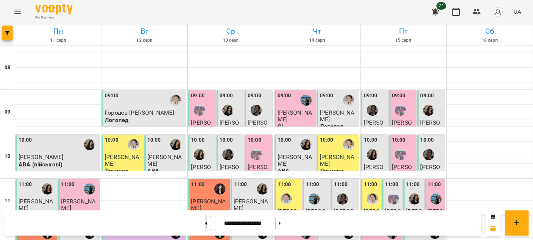
click at [205, 224] on button at bounding box center [206, 223] width 2 height 16
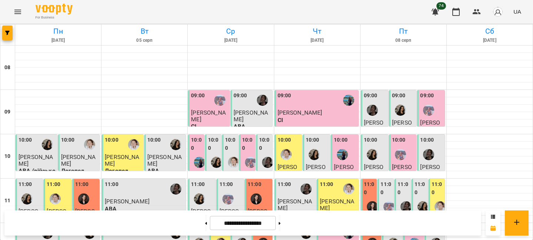
click at [31, 191] on div at bounding box center [27, 199] width 17 height 17
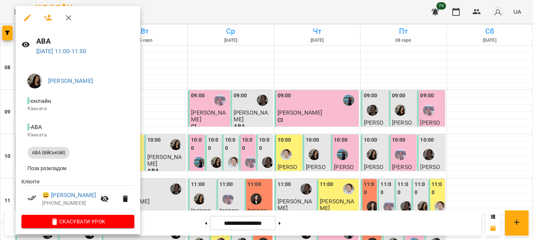
click at [152, 171] on div at bounding box center [266, 120] width 533 height 240
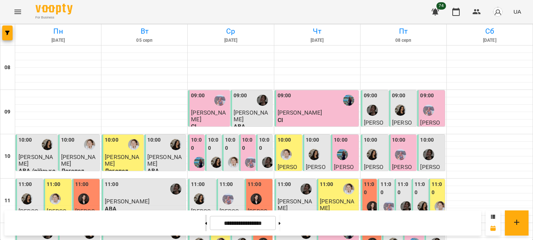
click at [205, 223] on button at bounding box center [206, 223] width 2 height 16
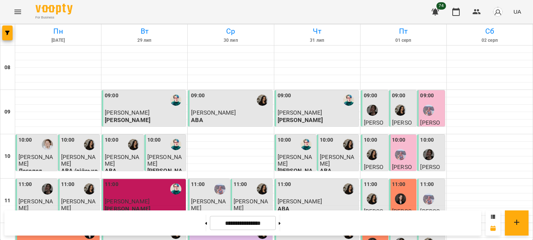
click at [29, 198] on span "Петрище Михайло" at bounding box center [36, 204] width 34 height 13
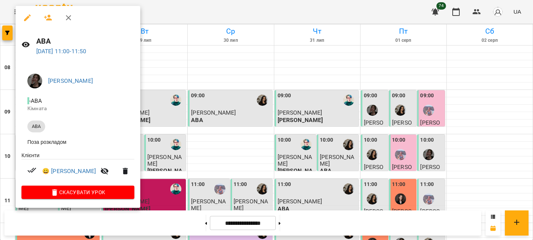
click at [186, 156] on div at bounding box center [266, 120] width 533 height 240
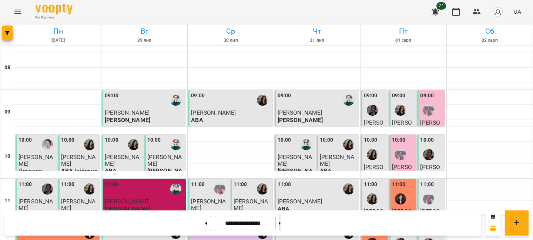
click at [281, 218] on button at bounding box center [280, 223] width 2 height 16
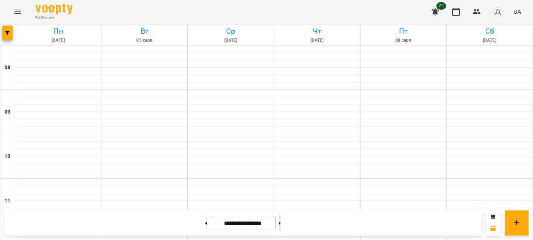
click at [281, 218] on button at bounding box center [280, 223] width 2 height 16
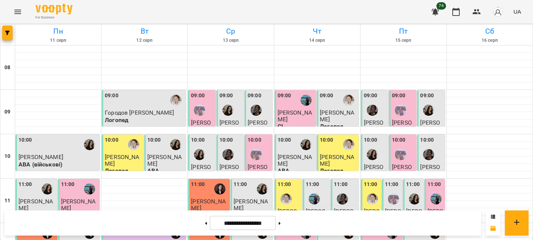
click at [29, 181] on div "11:00" at bounding box center [26, 189] width 14 height 17
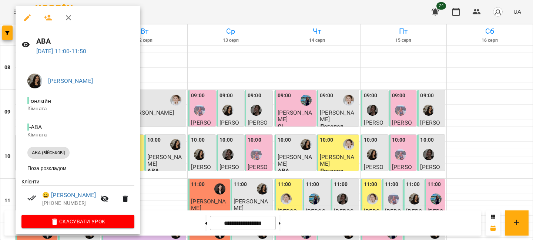
click at [195, 142] on div at bounding box center [266, 120] width 533 height 240
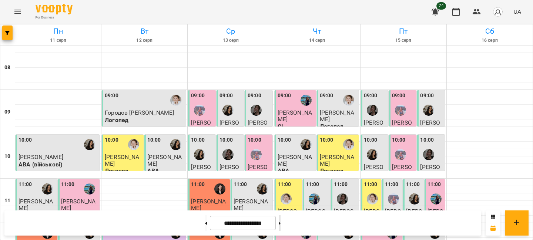
click at [281, 224] on button at bounding box center [280, 223] width 2 height 16
type input "**********"
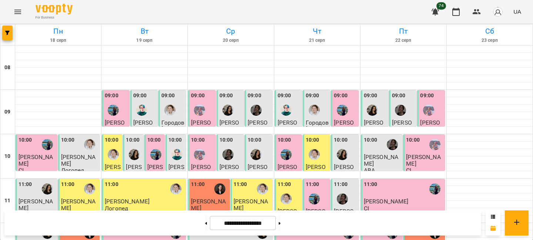
click at [29, 198] on span "Гричак Юра" at bounding box center [36, 204] width 34 height 13
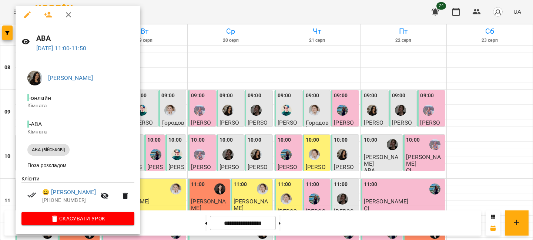
scroll to position [0, 0]
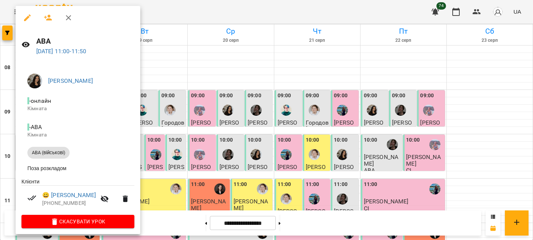
click at [163, 99] on div at bounding box center [266, 120] width 533 height 240
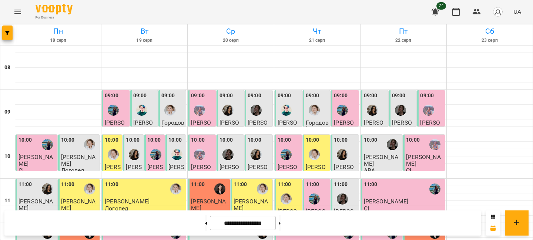
click at [12, 8] on button "Menu" at bounding box center [18, 12] width 18 height 18
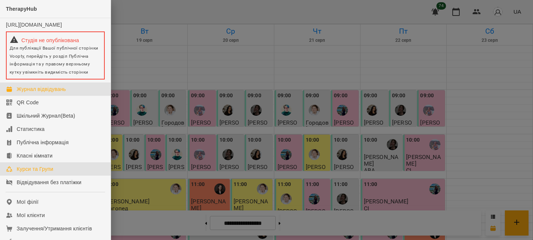
click at [39, 173] on div "Курси та Групи" at bounding box center [35, 169] width 37 height 7
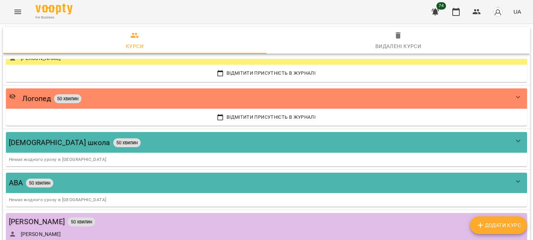
scroll to position [134, 0]
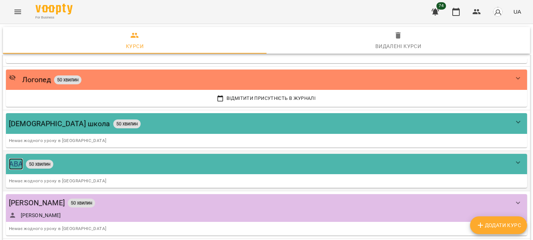
click at [15, 165] on div "АВА" at bounding box center [16, 163] width 14 height 11
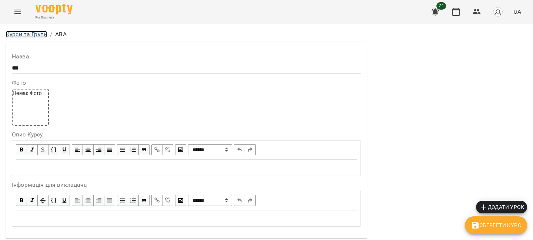
click at [21, 32] on link "Курси та Групи" at bounding box center [26, 34] width 41 height 7
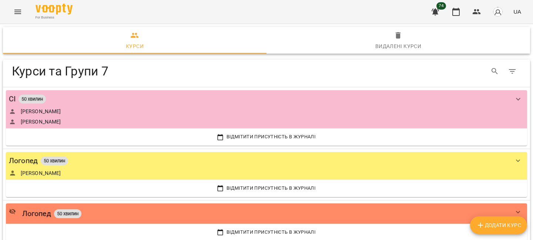
click at [409, 50] on div "Видалені курси" at bounding box center [398, 46] width 46 height 9
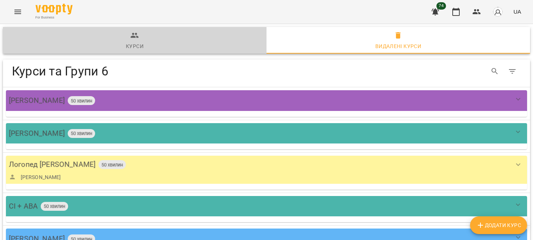
click at [134, 42] on div "Курси" at bounding box center [135, 46] width 18 height 9
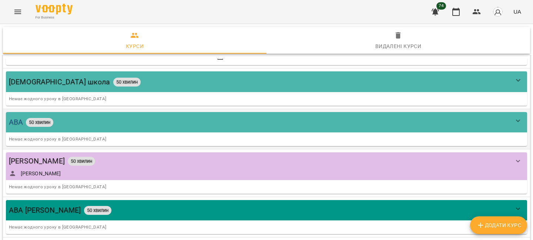
scroll to position [176, 0]
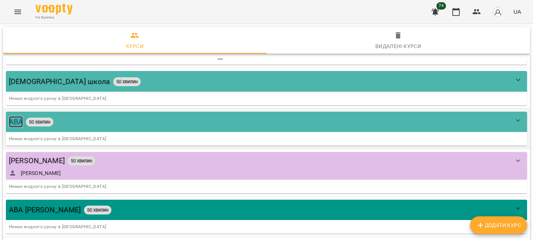
click at [16, 117] on div "АВА" at bounding box center [16, 121] width 14 height 11
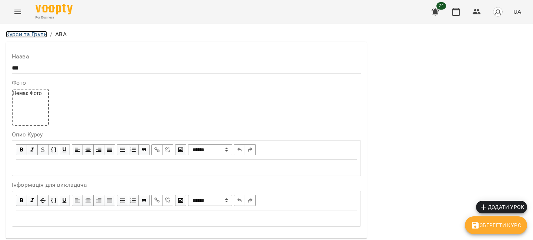
click at [33, 32] on link "Курси та Групи" at bounding box center [26, 34] width 41 height 7
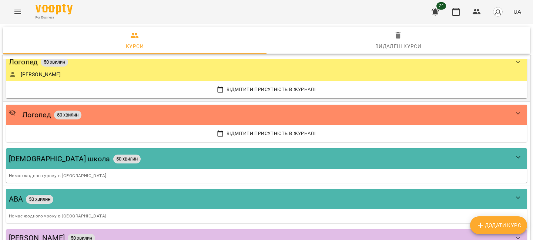
scroll to position [100, 0]
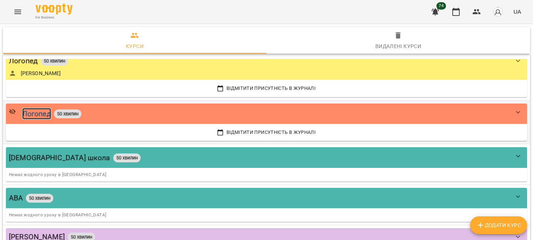
click at [37, 116] on div "Логопед" at bounding box center [36, 113] width 29 height 11
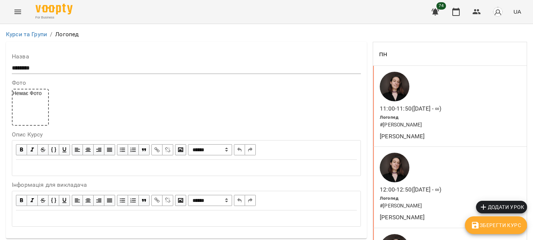
click at [34, 29] on div "Курси та Групи / Логопед" at bounding box center [266, 35] width 524 height 12
click at [27, 33] on link "Курси та Групи" at bounding box center [26, 34] width 41 height 7
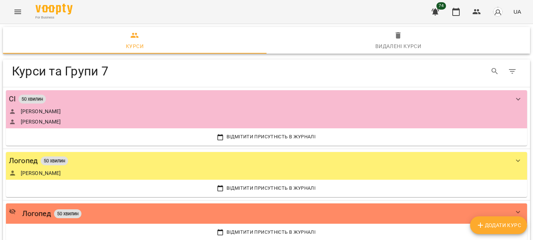
click at [410, 42] on div "Видалені курси" at bounding box center [398, 46] width 46 height 9
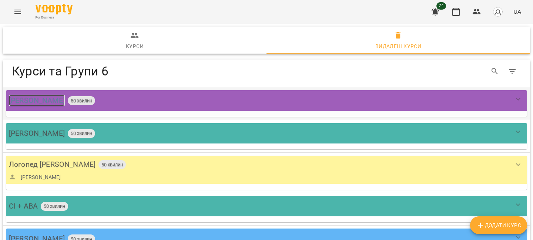
click at [37, 97] on div "АВА Христина" at bounding box center [37, 100] width 56 height 11
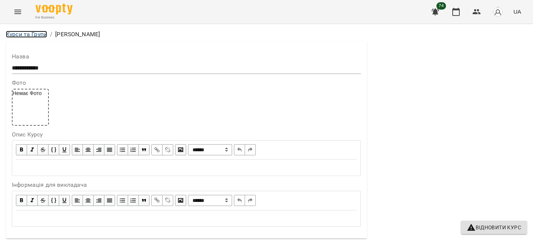
click at [26, 33] on link "Курси та Групи" at bounding box center [26, 34] width 41 height 7
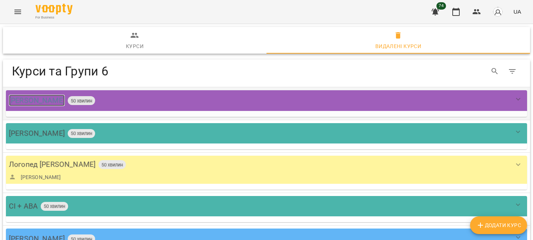
click at [29, 103] on div "АВА Христина" at bounding box center [37, 100] width 56 height 11
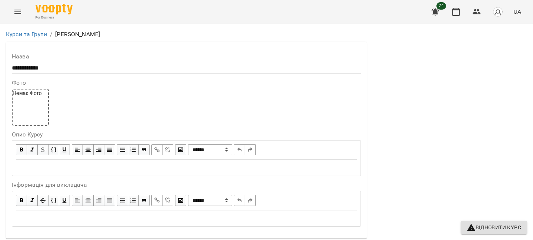
click at [40, 39] on div "Курси та Групи / АВА Христина" at bounding box center [266, 35] width 524 height 12
click at [34, 38] on li "Курси та Групи" at bounding box center [26, 34] width 41 height 9
click at [30, 34] on link "Курси та Групи" at bounding box center [26, 34] width 41 height 7
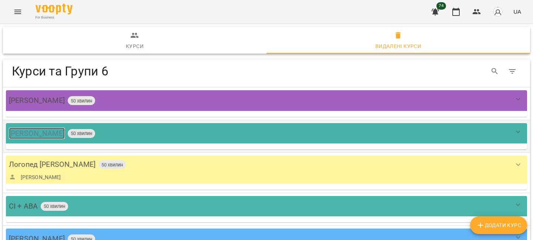
click at [30, 131] on div "Китаєва" at bounding box center [37, 133] width 56 height 11
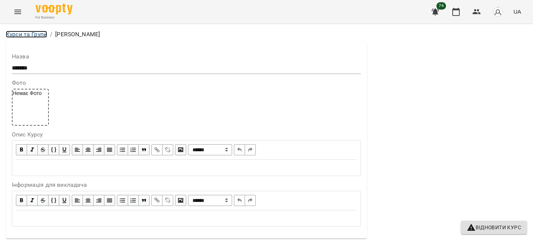
click at [23, 36] on link "Курси та Групи" at bounding box center [26, 34] width 41 height 7
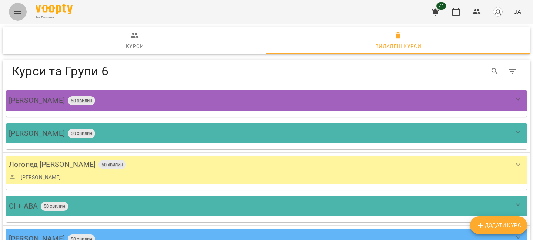
click at [15, 5] on button "Menu" at bounding box center [18, 12] width 18 height 18
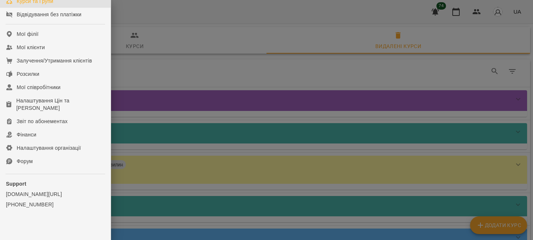
scroll to position [171, 0]
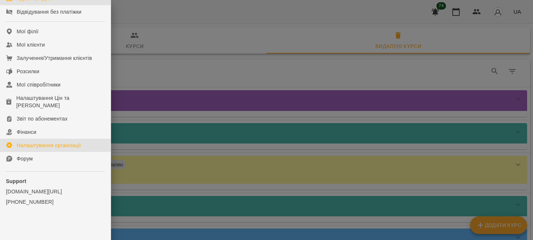
click at [27, 149] on div "Налаштування організації" at bounding box center [49, 145] width 64 height 7
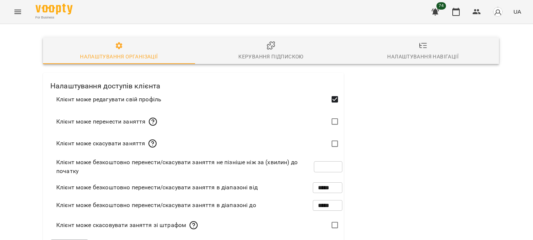
click at [423, 47] on icon "button" at bounding box center [423, 45] width 9 height 9
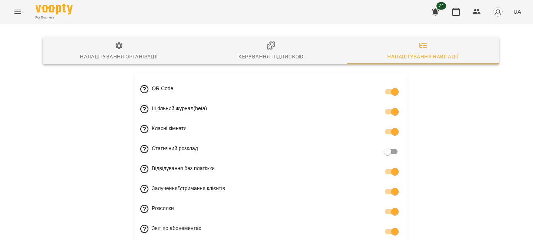
click at [18, 13] on icon "Menu" at bounding box center [17, 12] width 7 height 4
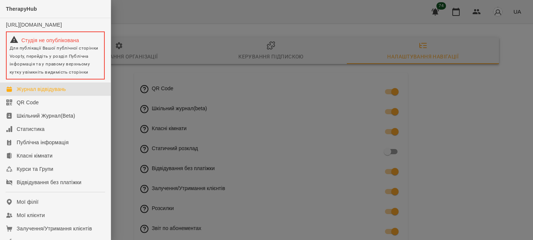
click at [53, 93] on div "Журнал відвідувань" at bounding box center [41, 89] width 49 height 7
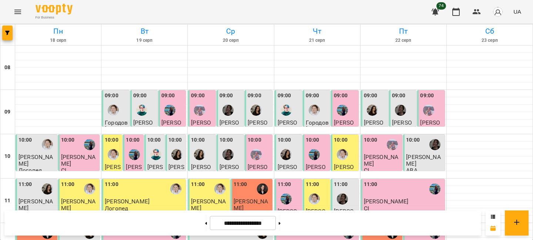
click at [19, 8] on icon "Menu" at bounding box center [17, 11] width 9 height 9
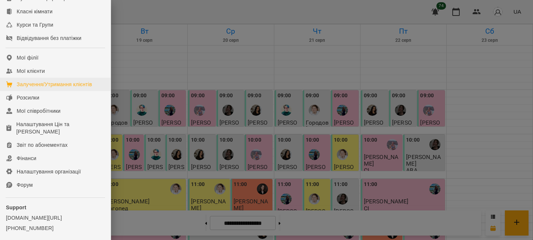
scroll to position [154, 0]
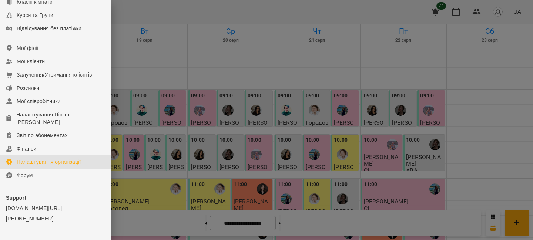
click at [64, 166] on div "Налаштування організації" at bounding box center [49, 161] width 64 height 7
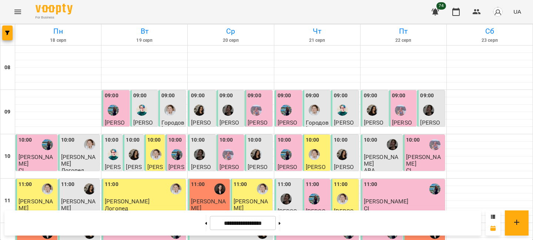
click at [19, 13] on icon "Menu" at bounding box center [17, 11] width 9 height 9
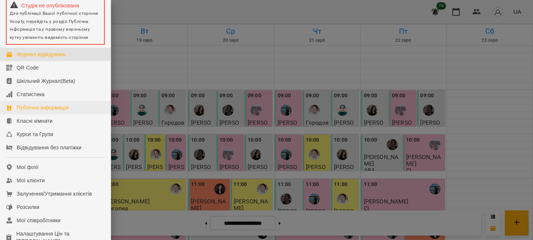
scroll to position [44, 0]
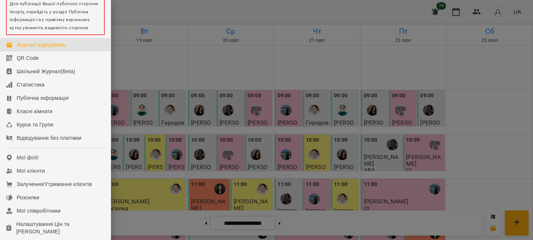
click at [61, 49] on div "Журнал відвідувань" at bounding box center [41, 44] width 49 height 7
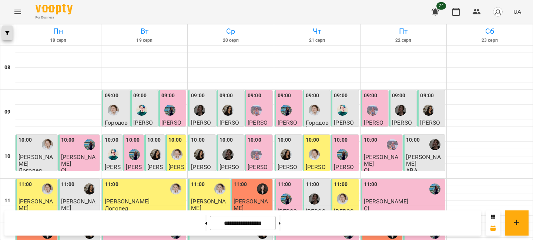
click at [6, 33] on icon "button" at bounding box center [7, 33] width 4 height 4
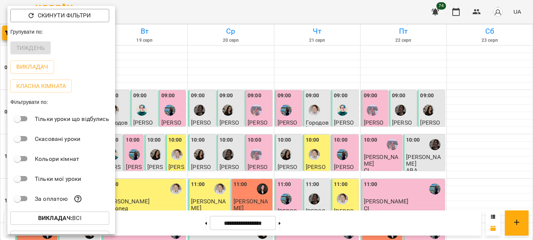
click at [177, 104] on div at bounding box center [266, 120] width 533 height 240
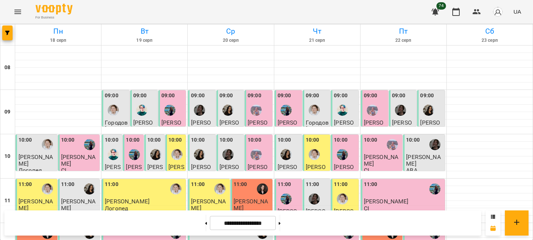
click at [180, 101] on div "09:00" at bounding box center [172, 105] width 23 height 27
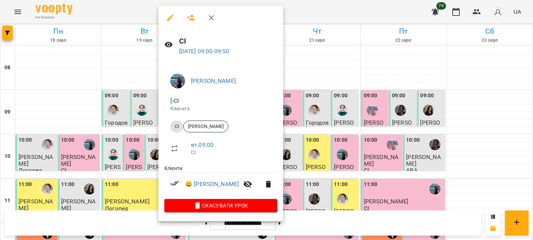
click at [109, 67] on div at bounding box center [266, 120] width 533 height 240
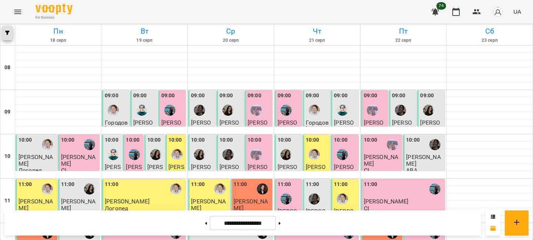
click at [6, 31] on icon "button" at bounding box center [7, 33] width 4 height 4
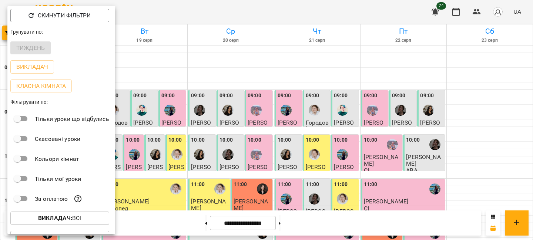
click at [149, 65] on div at bounding box center [266, 120] width 533 height 240
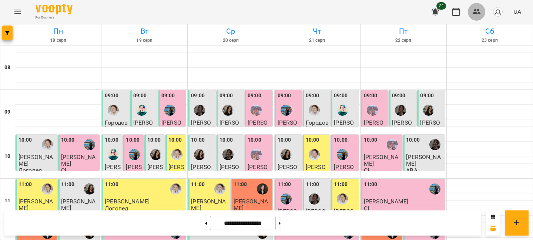
click at [477, 8] on icon "button" at bounding box center [476, 11] width 9 height 9
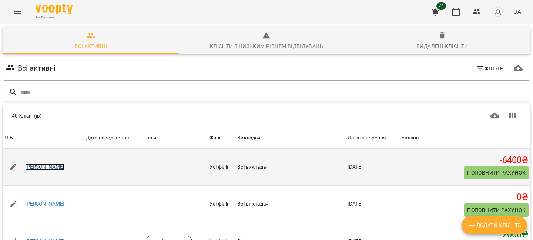
click at [44, 169] on link "Дубинюк Діма" at bounding box center [45, 167] width 40 height 7
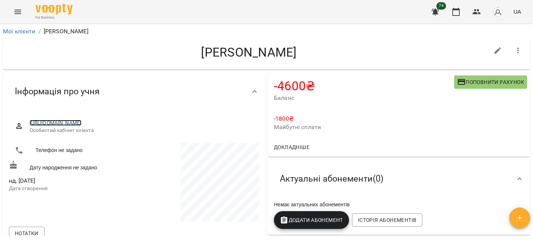
click at [82, 123] on link "https://www.voopty.com.ua/client/66378aba7211997a61768196/66379e027211997a617c0…" at bounding box center [56, 123] width 52 height 6
click at [10, 10] on button "Menu" at bounding box center [18, 12] width 18 height 18
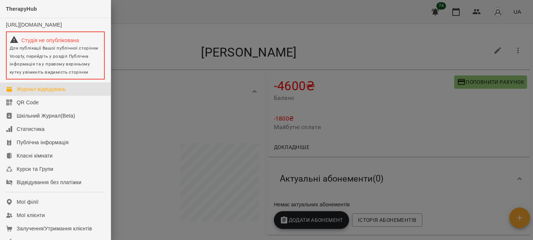
click at [33, 93] on div "Журнал відвідувань" at bounding box center [41, 89] width 49 height 7
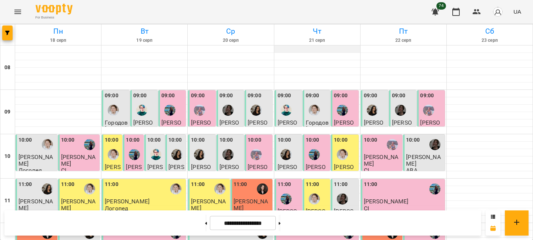
click at [327, 48] on div at bounding box center [317, 49] width 86 height 7
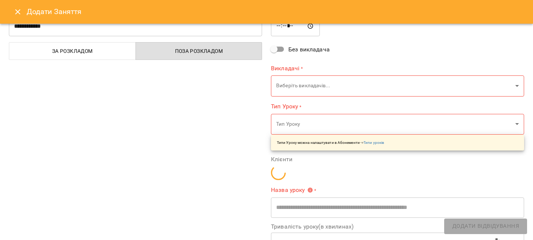
type input "**********"
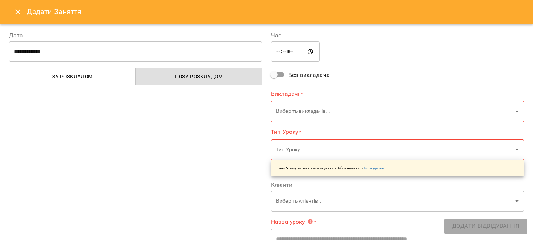
click at [24, 14] on button "Close" at bounding box center [18, 12] width 18 height 18
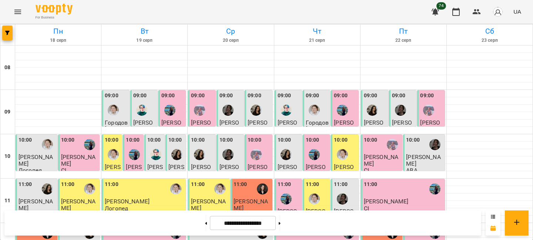
click at [491, 217] on icon at bounding box center [493, 217] width 4 height 4
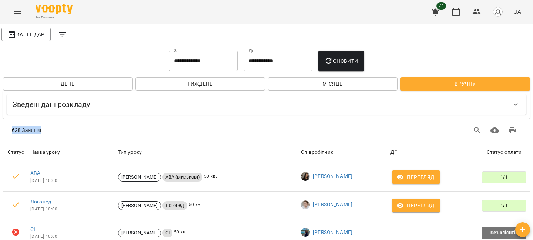
drag, startPoint x: 13, startPoint y: 130, endPoint x: 46, endPoint y: 131, distance: 33.0
click at [46, 131] on div "628 Заняття" at bounding box center [133, 130] width 243 height 7
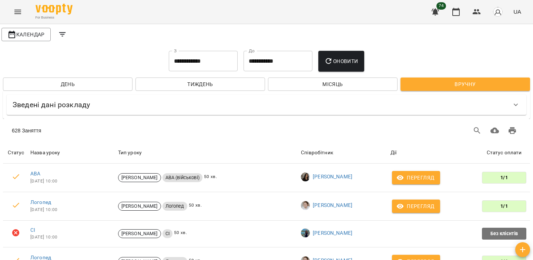
click at [23, 17] on button "Menu" at bounding box center [18, 12] width 18 height 18
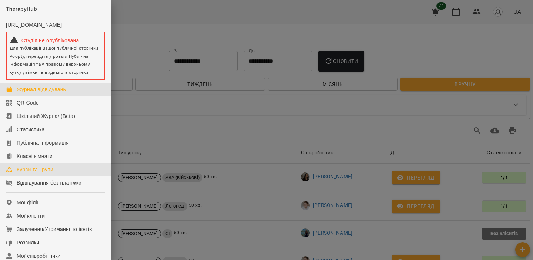
click at [55, 172] on link "Курси та Групи" at bounding box center [55, 169] width 111 height 13
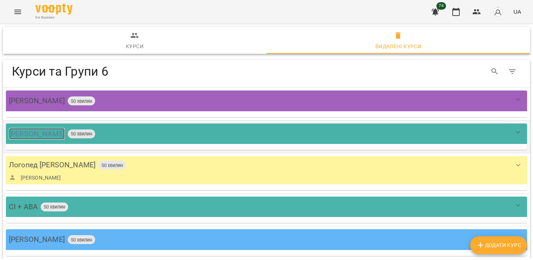
click at [21, 133] on div "Китаєва" at bounding box center [37, 133] width 56 height 11
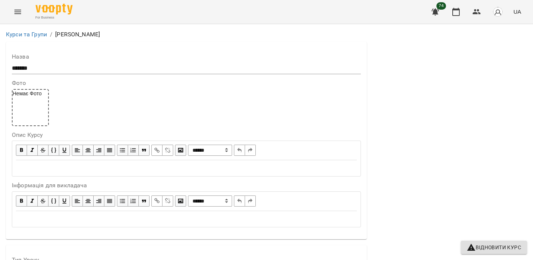
click at [29, 38] on li "Курси та Групи" at bounding box center [26, 34] width 41 height 9
click at [34, 34] on link "Курси та Групи" at bounding box center [26, 34] width 41 height 7
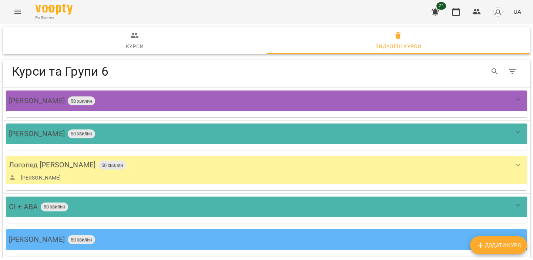
click at [130, 40] on span "Курси" at bounding box center [134, 41] width 255 height 20
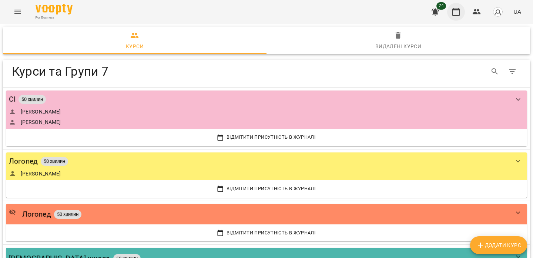
click at [457, 7] on button "button" at bounding box center [456, 12] width 18 height 18
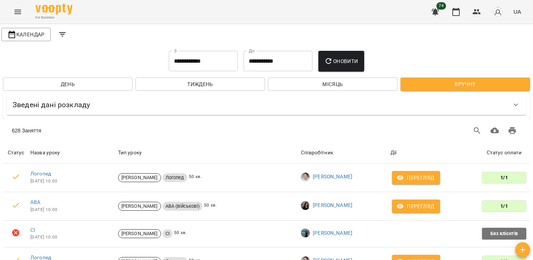
click at [498, 11] on img "button" at bounding box center [498, 12] width 10 height 10
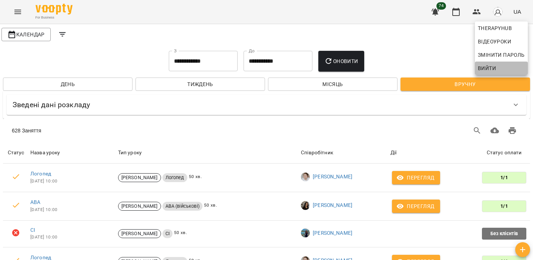
click at [493, 71] on span "Вийти" at bounding box center [487, 68] width 18 height 9
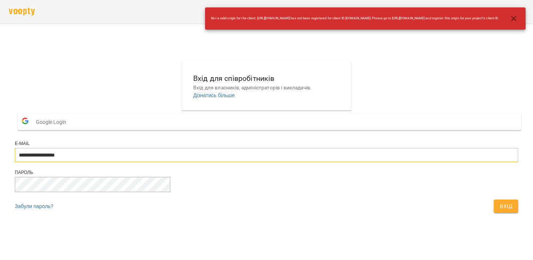
click at [232, 162] on input "**********" at bounding box center [267, 155] width 504 height 14
type input "**********"
click at [500, 210] on span "Вхід" at bounding box center [506, 205] width 13 height 9
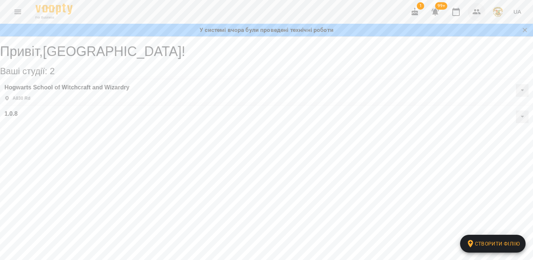
click at [477, 13] on icon "button" at bounding box center [477, 11] width 8 height 5
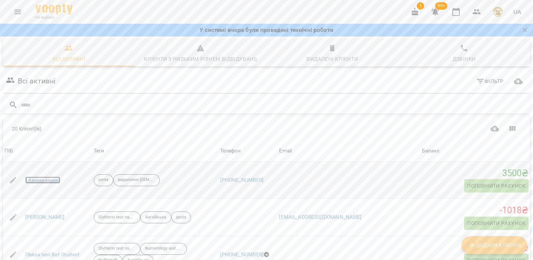
click at [36, 181] on link "1Aaaaaaaaaaaa" at bounding box center [43, 179] width 36 height 7
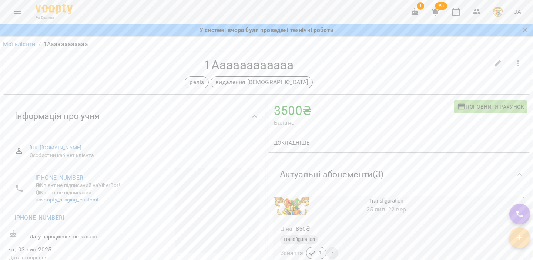
click at [520, 243] on button "button" at bounding box center [520, 237] width 21 height 21
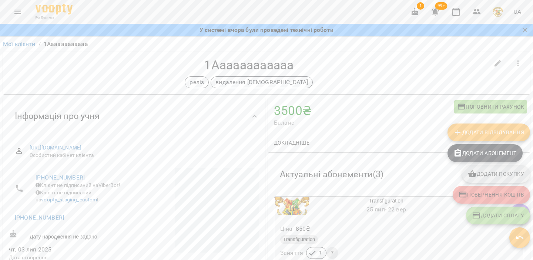
click at [480, 197] on span "Повернення коштів" at bounding box center [492, 194] width 66 height 9
select select "****"
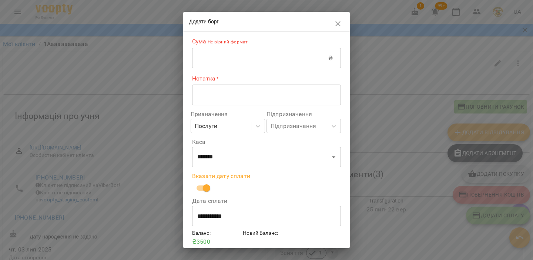
click at [219, 216] on input "**********" at bounding box center [266, 216] width 149 height 21
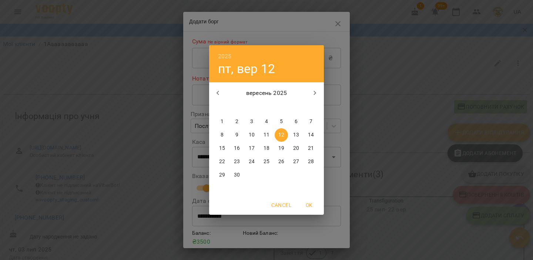
click at [270, 160] on span "25" at bounding box center [266, 161] width 13 height 7
type input "**********"
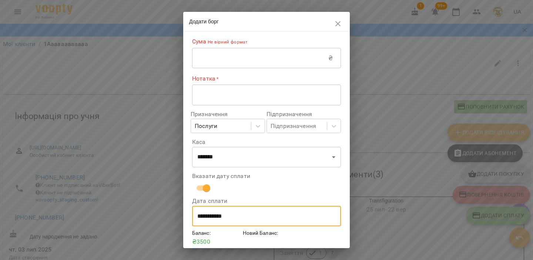
click at [233, 59] on input "text" at bounding box center [260, 58] width 136 height 21
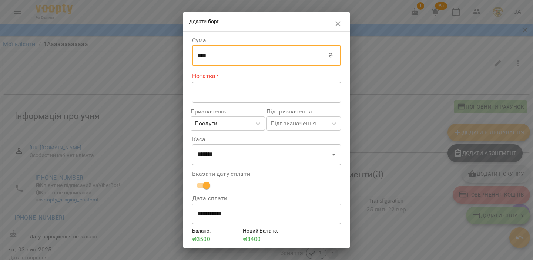
type input "****"
click at [308, 92] on textarea at bounding box center [266, 92] width 138 height 7
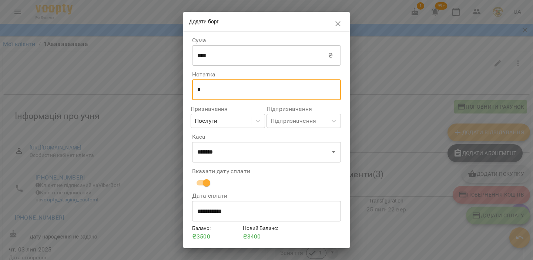
scroll to position [25, 0]
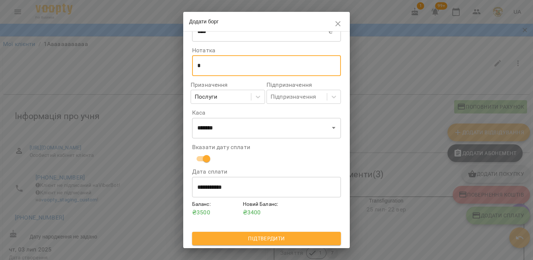
click at [257, 240] on span "Підтвердити" at bounding box center [266, 238] width 137 height 9
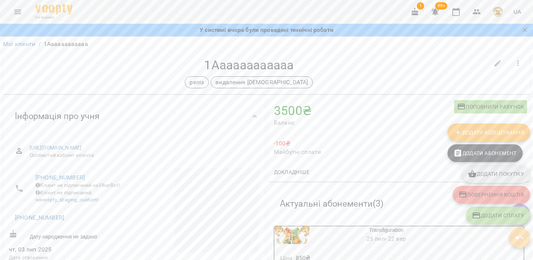
click at [518, 234] on icon "button" at bounding box center [519, 237] width 9 height 9
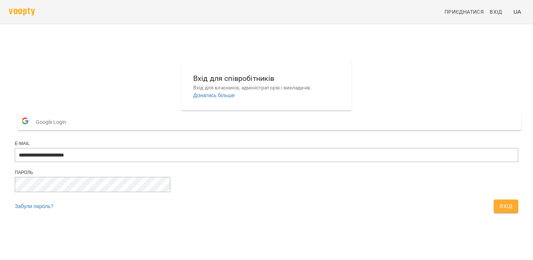
type input "**********"
click at [500, 210] on span "Вхід" at bounding box center [506, 205] width 13 height 9
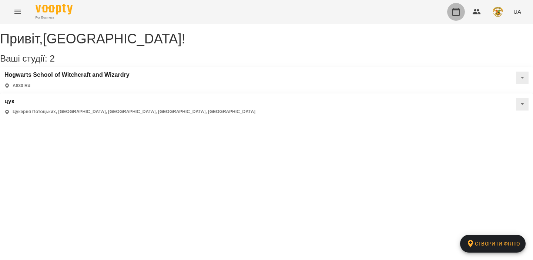
click at [461, 13] on button "button" at bounding box center [456, 12] width 18 height 18
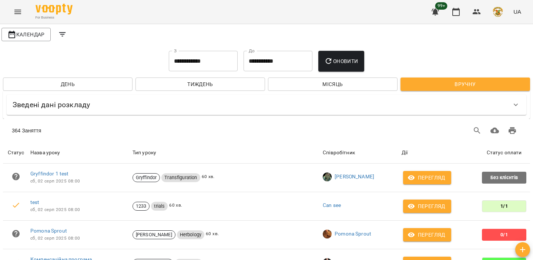
click at [29, 42] on div "Календар" at bounding box center [26, 34] width 52 height 16
click at [30, 37] on span "Календар" at bounding box center [25, 34] width 37 height 9
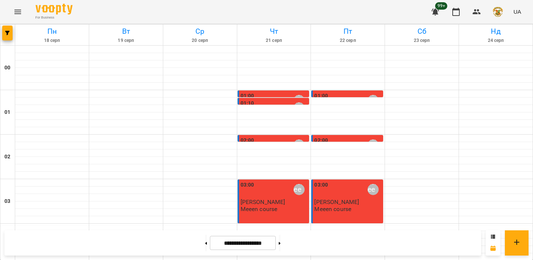
click at [265, 201] on span "[PERSON_NAME]" at bounding box center [263, 201] width 45 height 7
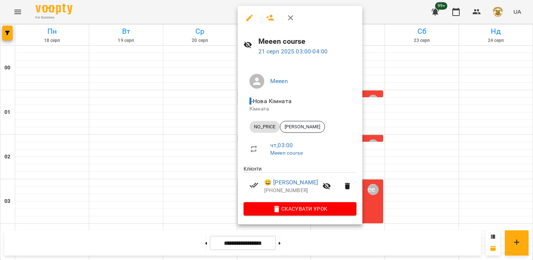
click at [213, 186] on div at bounding box center [266, 130] width 533 height 260
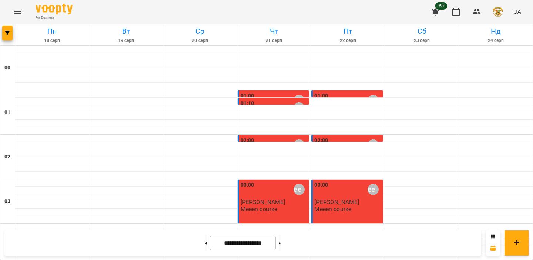
scroll to position [391, 0]
click at [281, 246] on button at bounding box center [280, 242] width 2 height 16
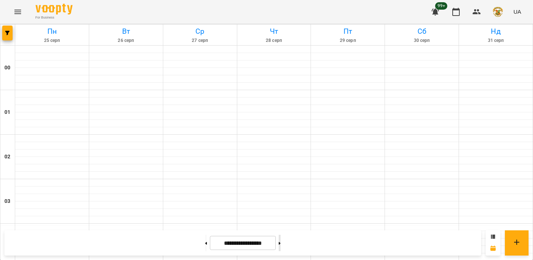
click at [281, 246] on button at bounding box center [280, 242] width 2 height 16
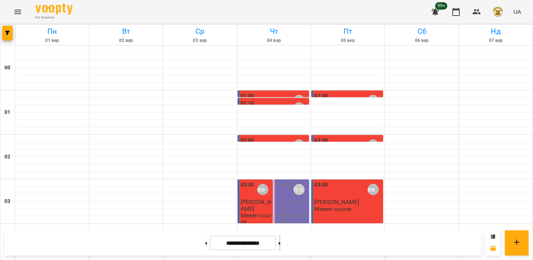
click at [281, 246] on button at bounding box center [280, 242] width 2 height 16
type input "**********"
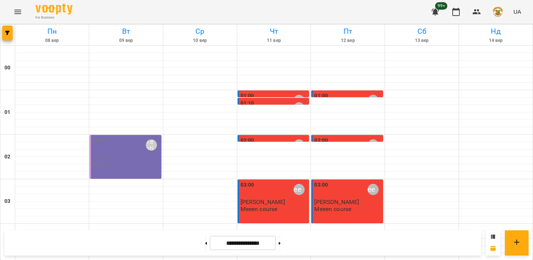
scroll to position [380, 0]
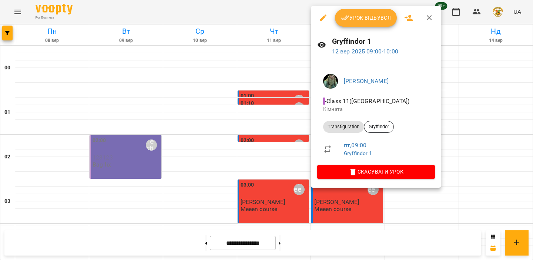
click at [285, 79] on div at bounding box center [266, 130] width 533 height 260
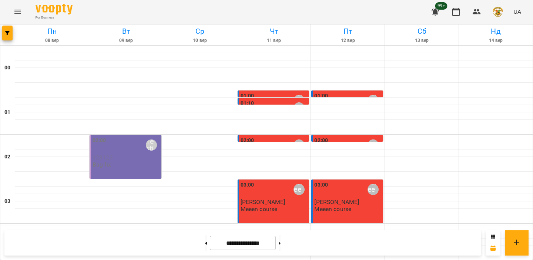
scroll to position [256, 0]
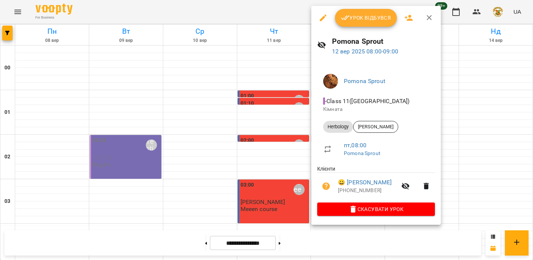
click at [291, 134] on div at bounding box center [266, 130] width 533 height 260
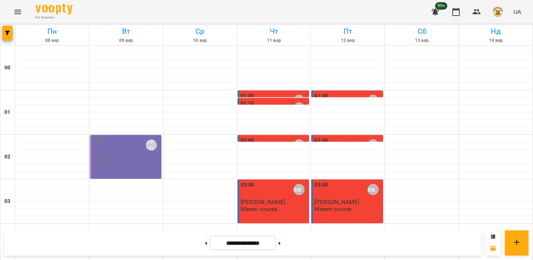
scroll to position [19, 0]
click at [346, 181] on div "03:00 Meeen" at bounding box center [347, 189] width 67 height 17
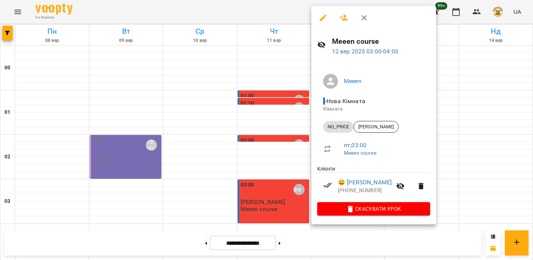
click at [294, 137] on div at bounding box center [266, 130] width 533 height 260
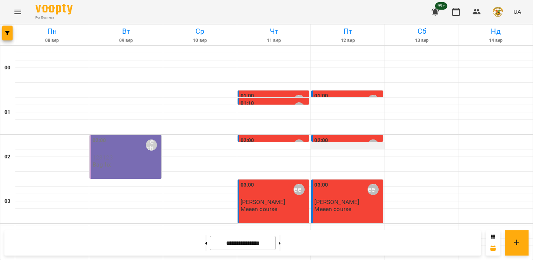
click at [332, 142] on div at bounding box center [348, 145] width 74 height 7
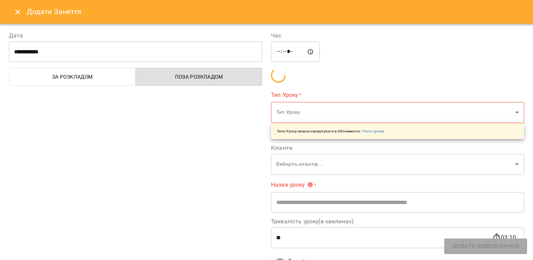
type input "**********"
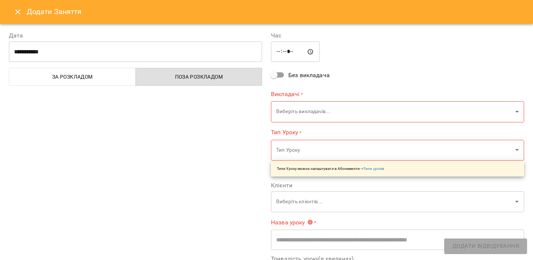
click at [14, 8] on icon "Close" at bounding box center [17, 11] width 9 height 9
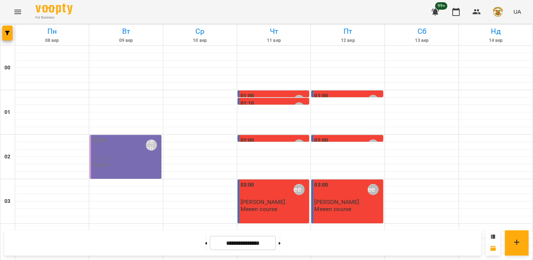
click at [324, 92] on label "01:00" at bounding box center [321, 96] width 14 height 8
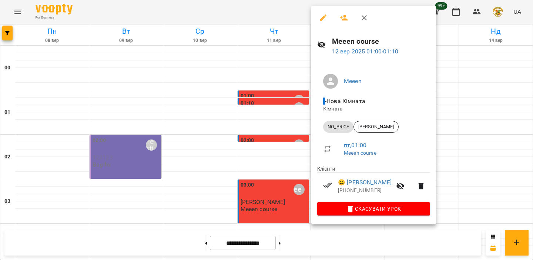
click at [291, 116] on div at bounding box center [266, 130] width 533 height 260
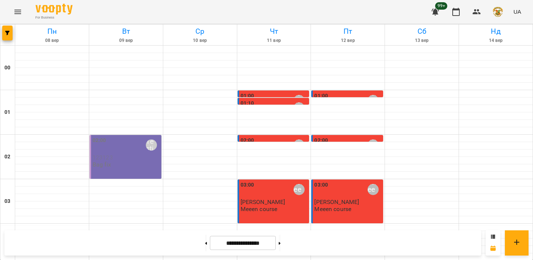
scroll to position [497, 0]
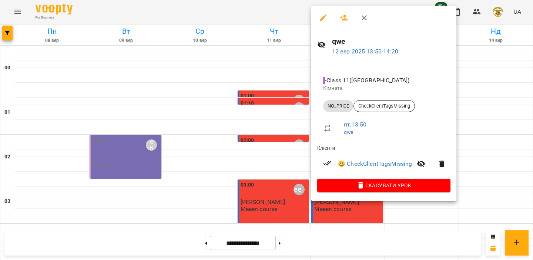
click at [286, 155] on div at bounding box center [266, 130] width 533 height 260
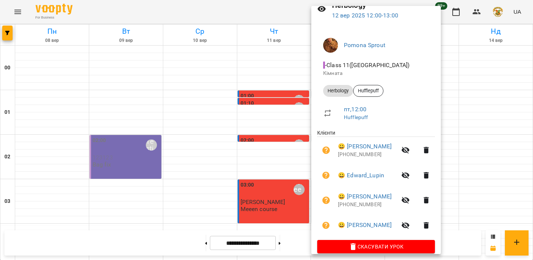
scroll to position [45, 0]
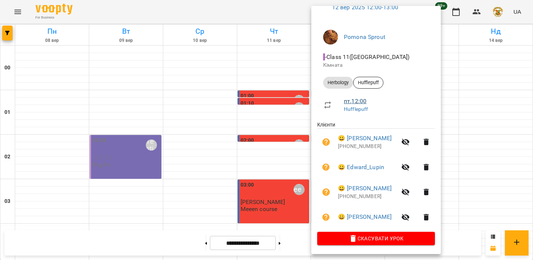
click at [353, 101] on link "пт , 12:00" at bounding box center [355, 100] width 23 height 7
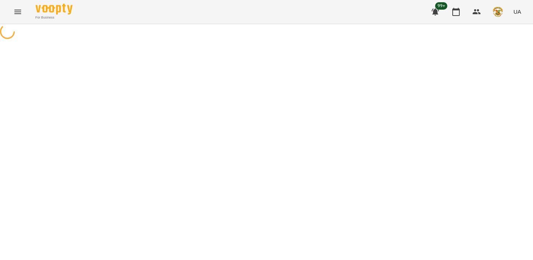
select select "*"
select select "*********"
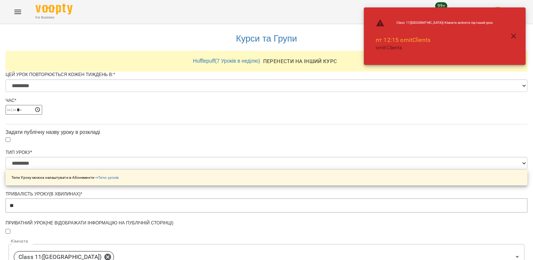
scroll to position [259, 0]
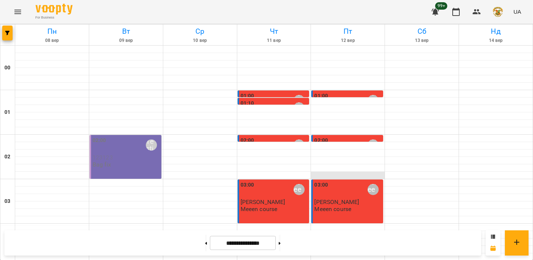
scroll to position [508, 0]
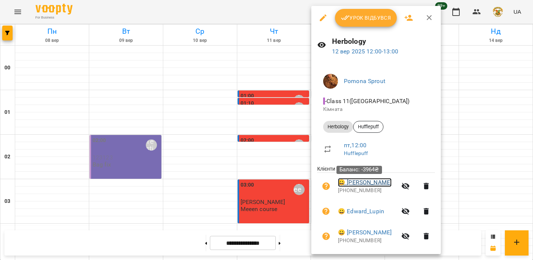
click at [353, 186] on link "😀 [PERSON_NAME]" at bounding box center [365, 182] width 54 height 9
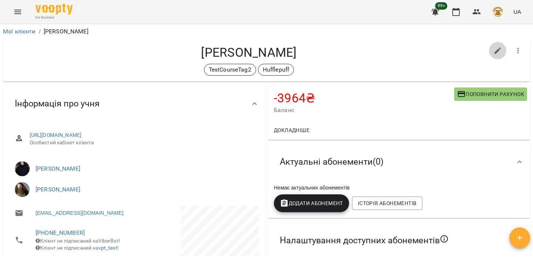
click at [497, 48] on icon "button" at bounding box center [498, 50] width 9 height 9
select select "**"
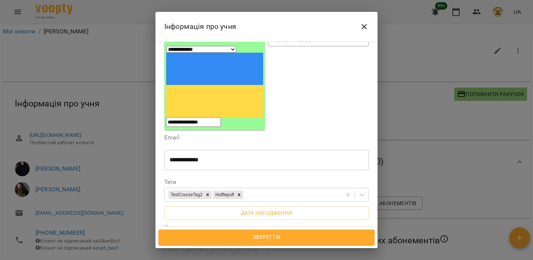
scroll to position [84, 0]
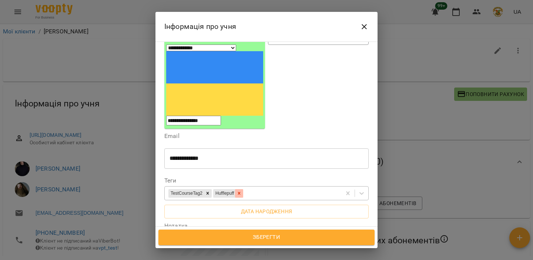
click at [242, 190] on icon at bounding box center [239, 192] width 5 height 5
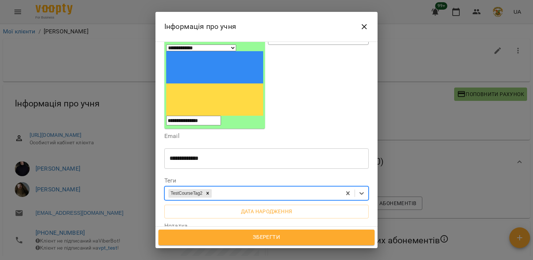
click at [256, 239] on span "Зберегти" at bounding box center [267, 237] width 200 height 10
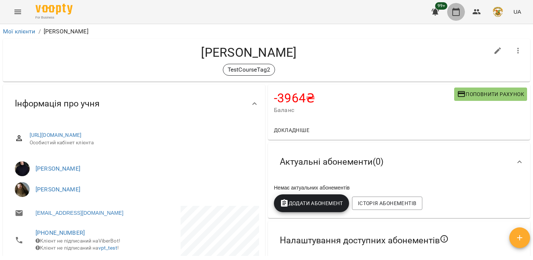
click at [455, 14] on icon "button" at bounding box center [456, 11] width 9 height 9
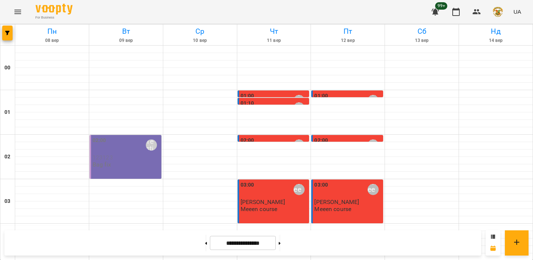
scroll to position [507, 0]
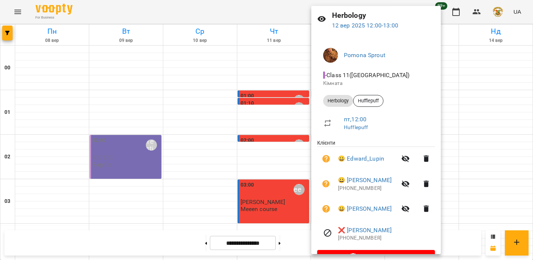
scroll to position [45, 0]
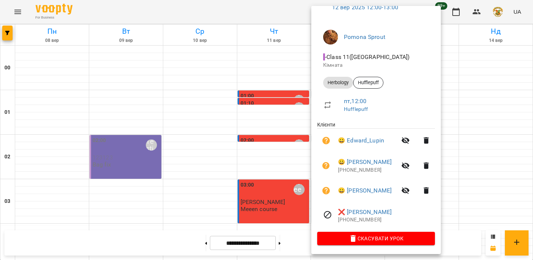
click at [272, 177] on div at bounding box center [266, 130] width 533 height 260
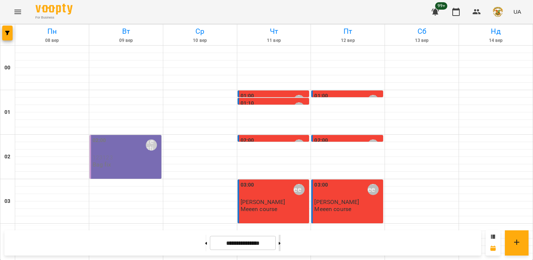
click at [281, 245] on button at bounding box center [280, 242] width 2 height 16
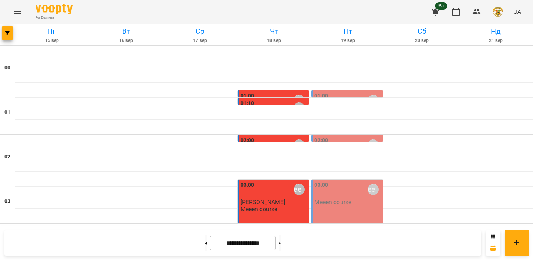
scroll to position [560, 0]
click at [281, 243] on button at bounding box center [280, 242] width 2 height 16
type input "**********"
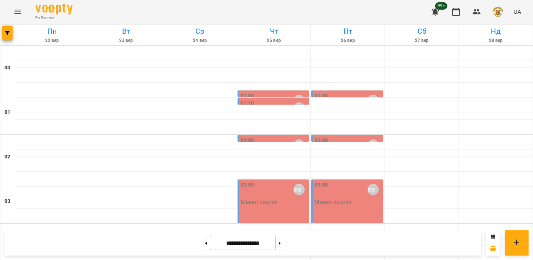
scroll to position [487, 0]
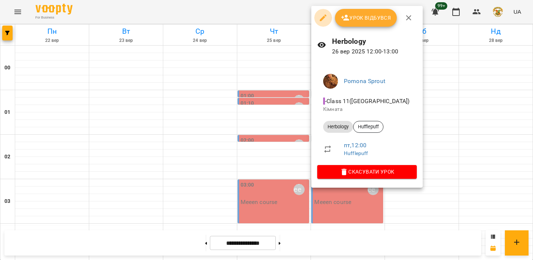
click at [322, 19] on icon "button" at bounding box center [323, 17] width 7 height 7
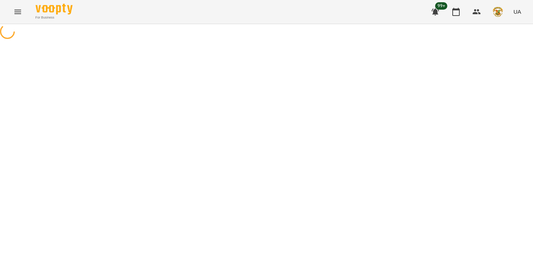
select select "*********"
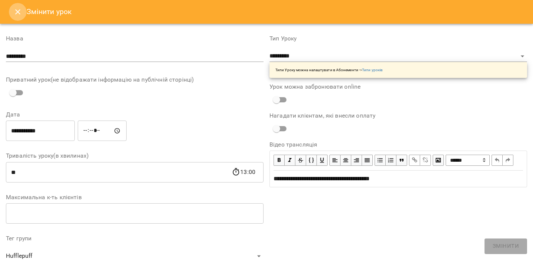
click at [16, 10] on icon "Close" at bounding box center [17, 11] width 5 height 5
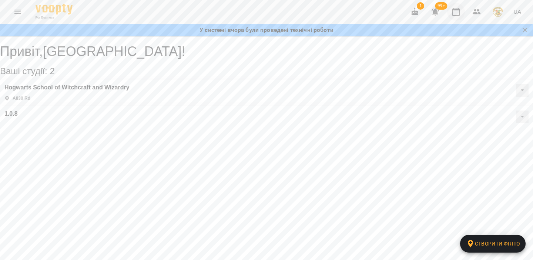
click at [460, 13] on icon "button" at bounding box center [456, 12] width 7 height 8
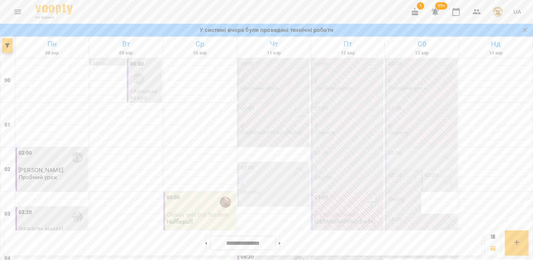
click at [19, 4] on button "Menu" at bounding box center [18, 12] width 18 height 18
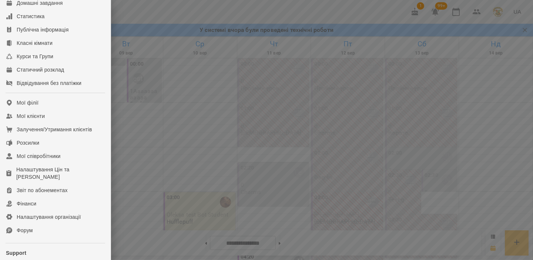
scroll to position [81, 0]
click at [56, 160] on div "Мої співробітники" at bounding box center [39, 155] width 44 height 7
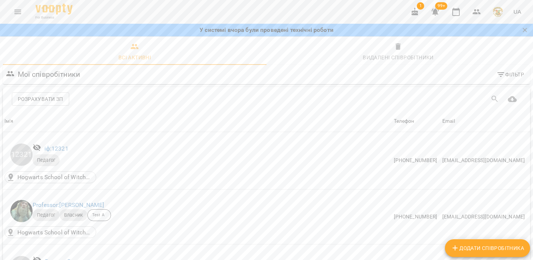
scroll to position [556, 0]
click at [458, 11] on icon "button" at bounding box center [456, 11] width 9 height 9
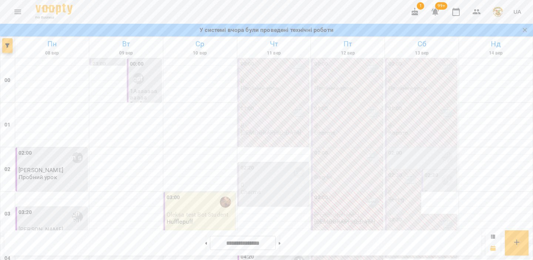
scroll to position [214, 0]
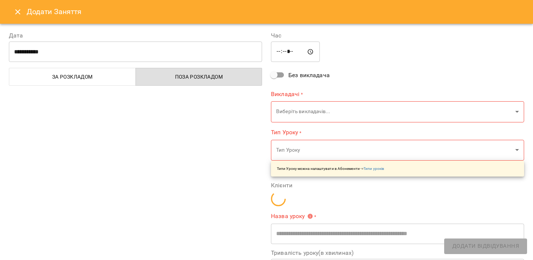
type input "**********"
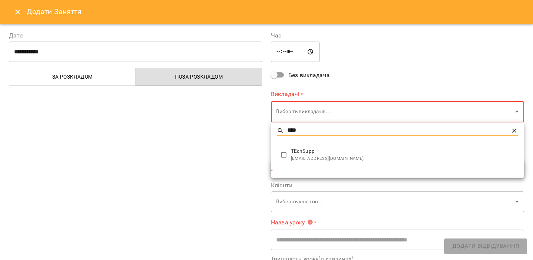
type input "****"
type input "**********"
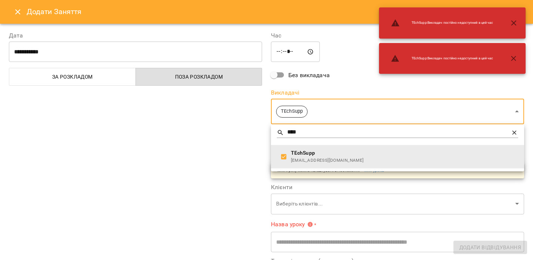
click at [246, 154] on div at bounding box center [266, 130] width 533 height 260
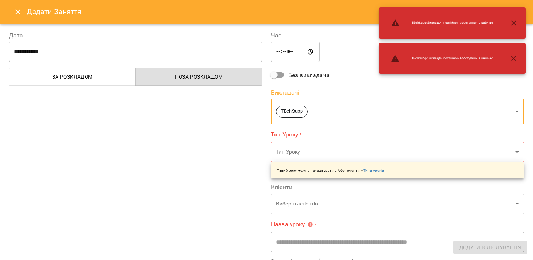
click at [277, 51] on input "*****" at bounding box center [295, 51] width 49 height 21
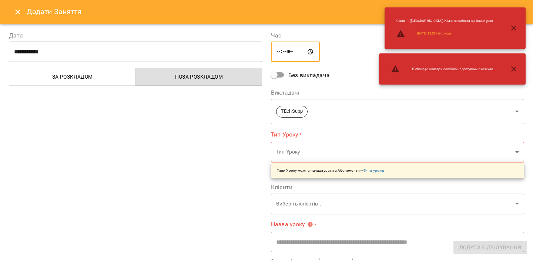
type input "*****"
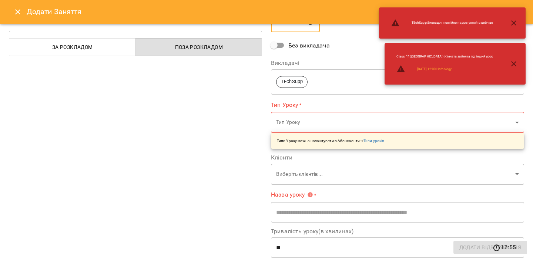
scroll to position [36, 0]
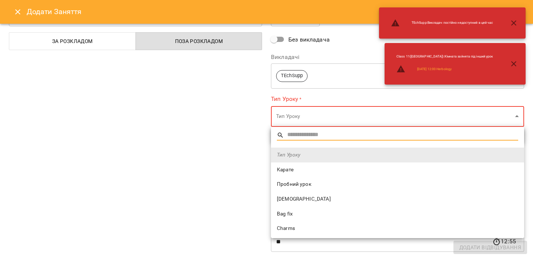
click at [289, 167] on span "Карате" at bounding box center [397, 169] width 241 height 7
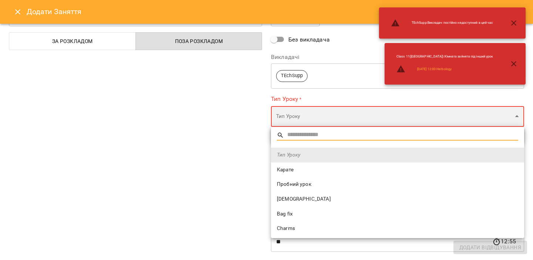
type input "******"
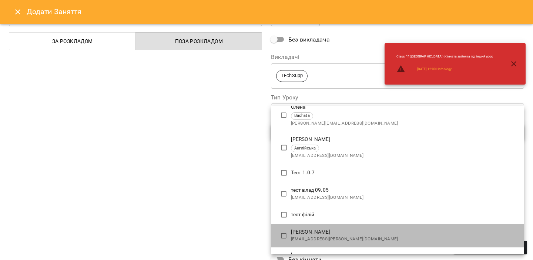
click at [306, 233] on p "[PERSON_NAME]" at bounding box center [404, 231] width 227 height 7
type input "**********"
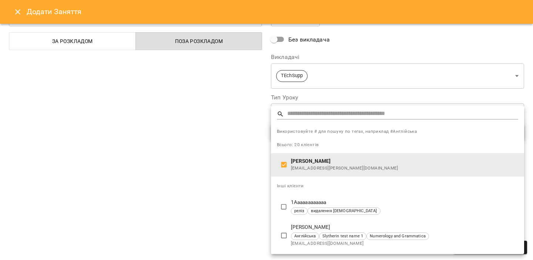
click at [195, 215] on div at bounding box center [266, 130] width 533 height 260
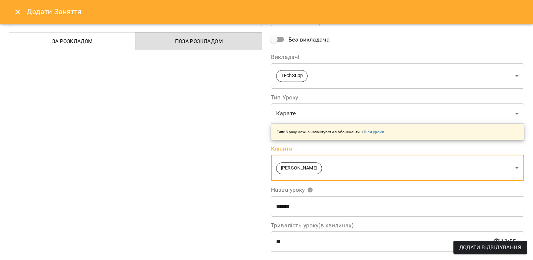
click at [508, 247] on span "Додати Відвідування" at bounding box center [491, 247] width 62 height 9
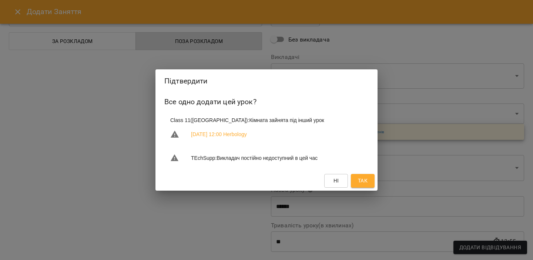
click at [357, 180] on span "Так" at bounding box center [363, 180] width 12 height 9
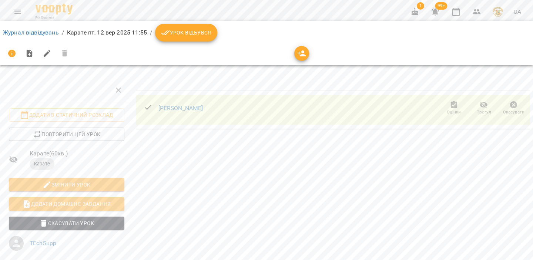
click at [21, 7] on button "Menu" at bounding box center [18, 12] width 18 height 18
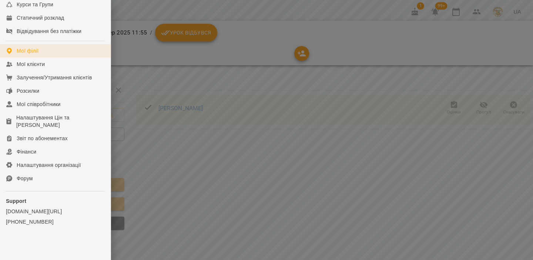
scroll to position [142, 0]
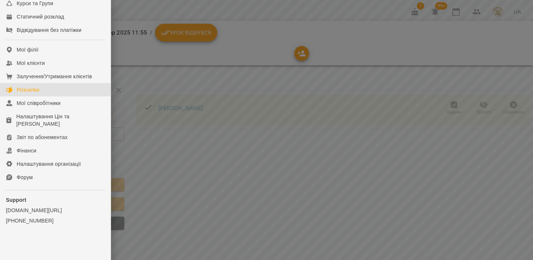
click at [49, 87] on link "Розсилки" at bounding box center [55, 89] width 111 height 13
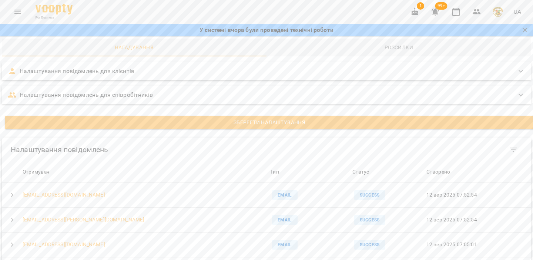
click at [182, 73] on div "Налаштування повідомлень для клієнтів" at bounding box center [260, 71] width 504 height 9
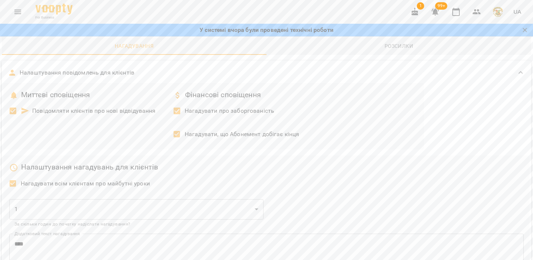
scroll to position [0, 0]
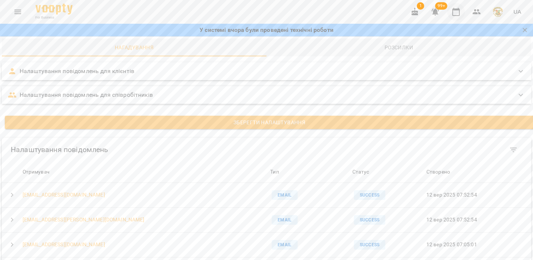
click at [449, 14] on button "button" at bounding box center [456, 12] width 18 height 18
